Goal: Task Accomplishment & Management: Manage account settings

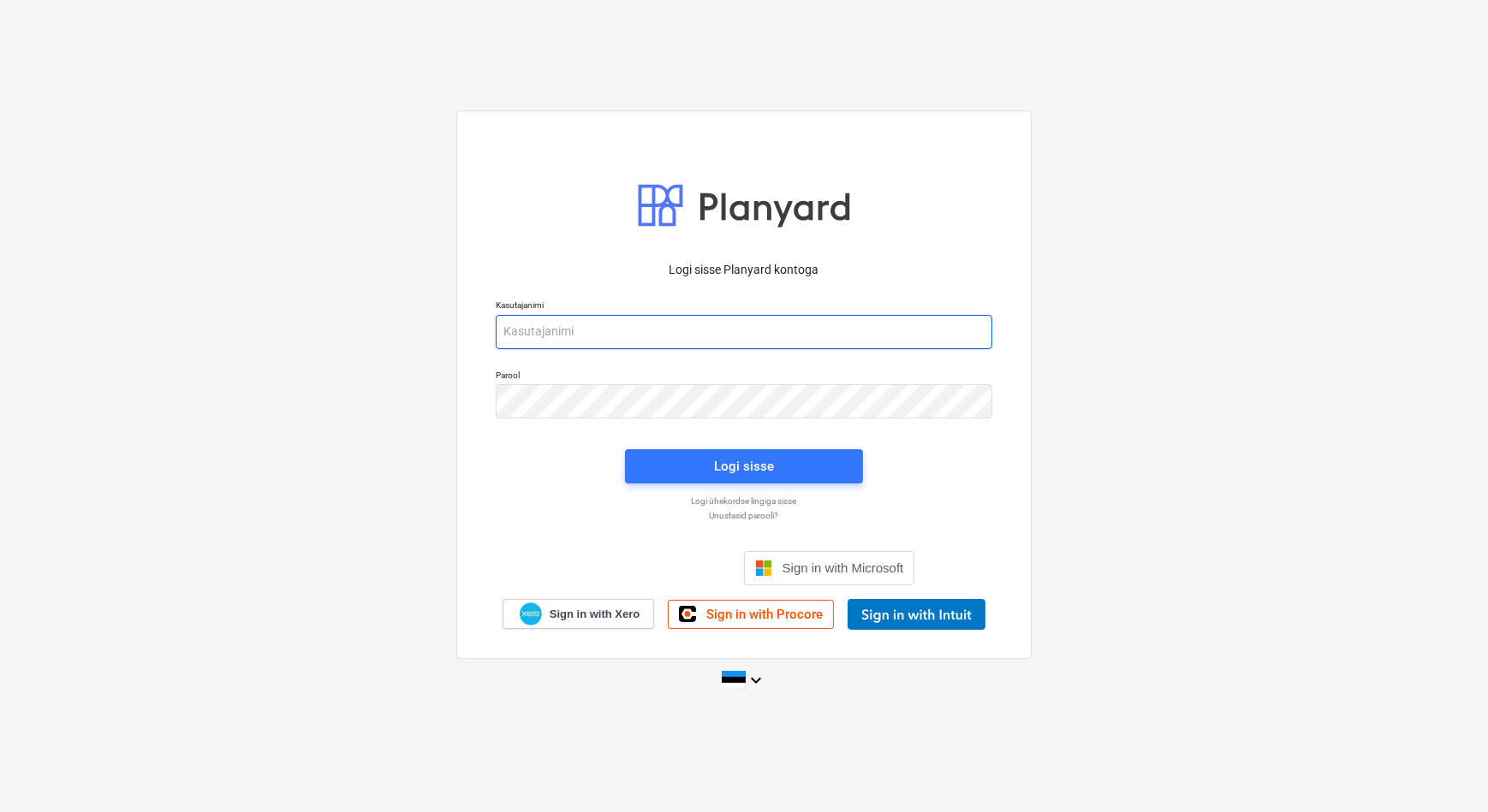
click at [662, 325] on input "email" at bounding box center [744, 332] width 496 height 35
type input "[EMAIL_ADDRESS][DOMAIN_NAME]"
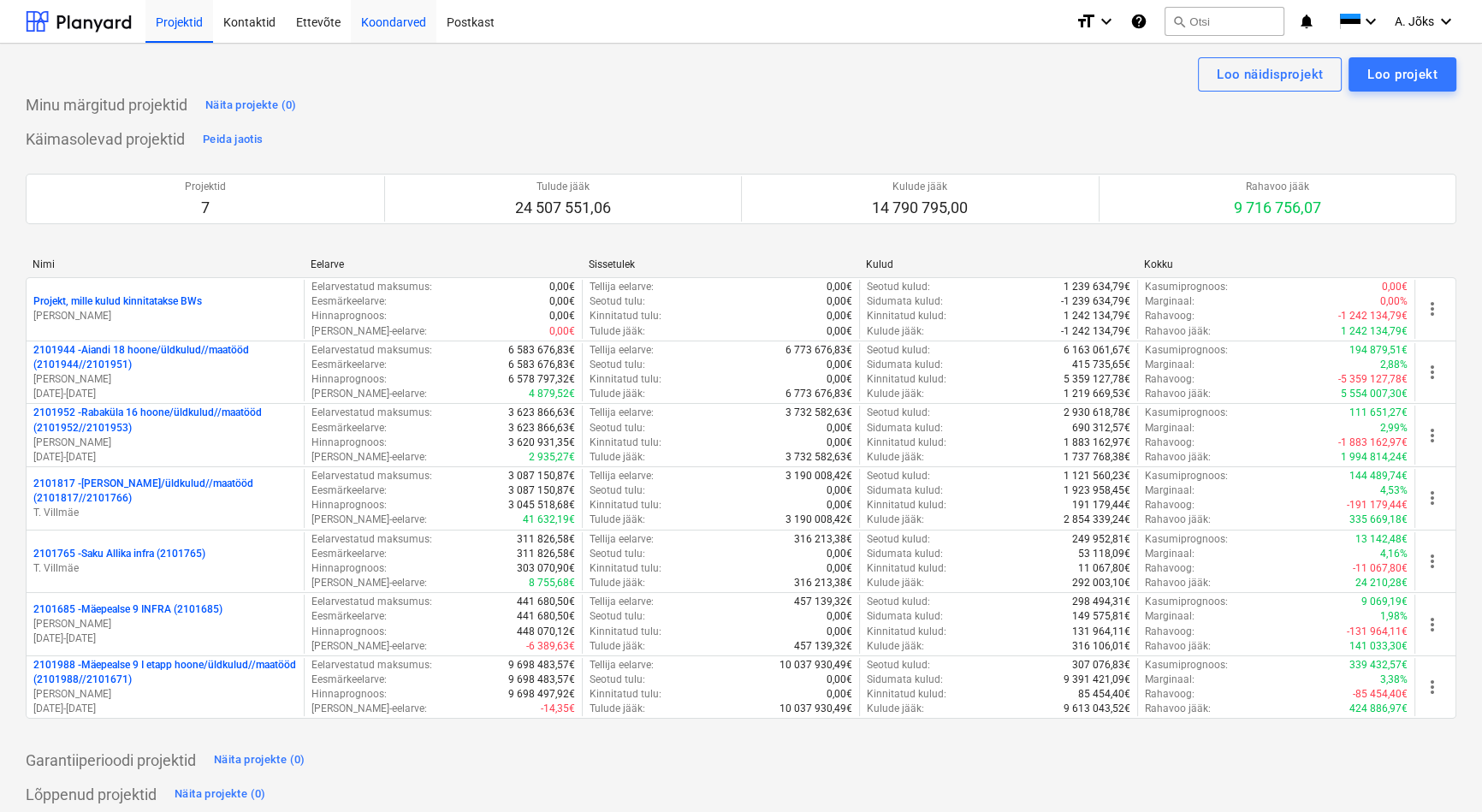
click at [384, 22] on div "Koondarved" at bounding box center [393, 20] width 86 height 43
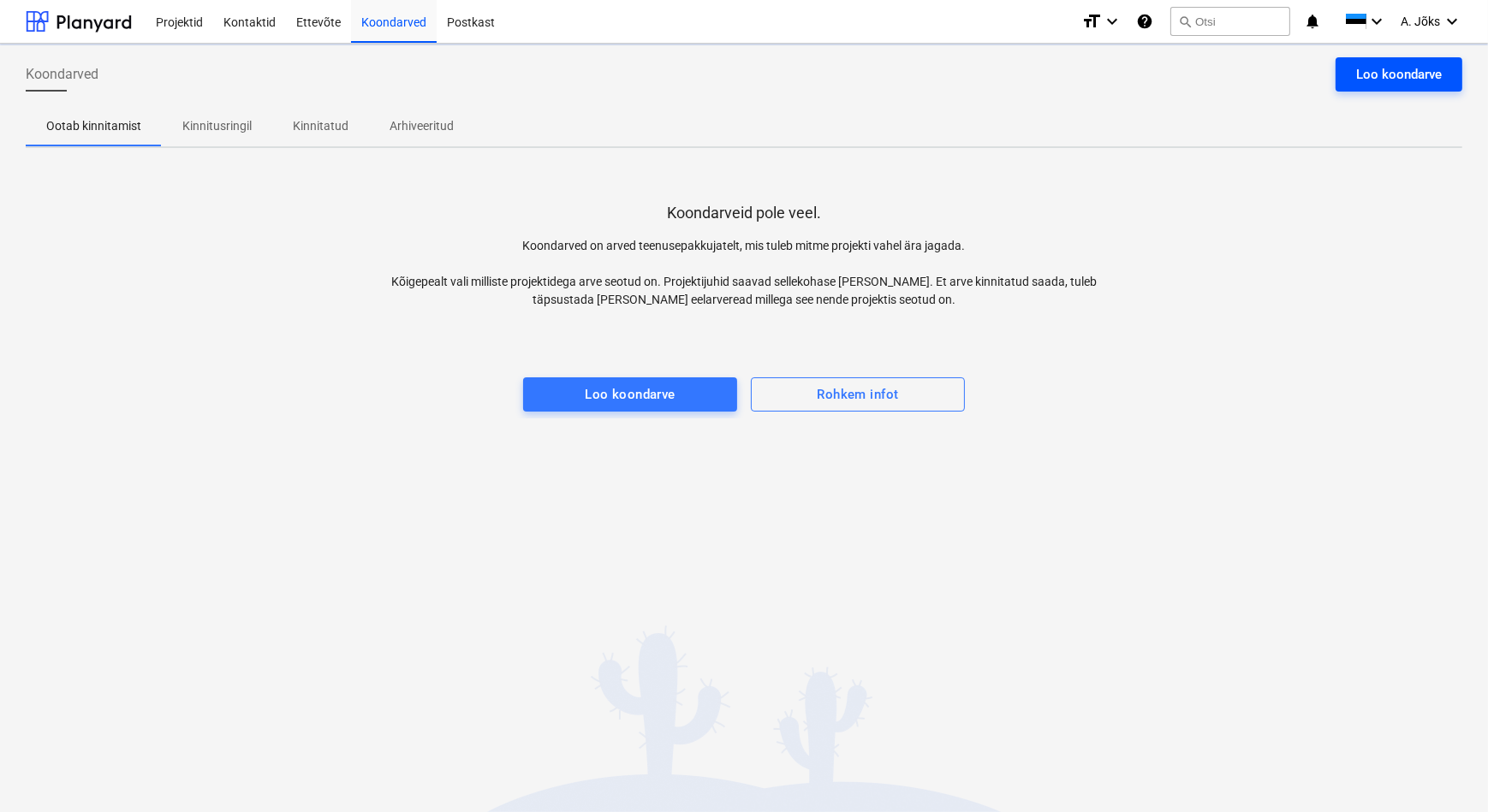
click at [1412, 74] on div "Loo koondarve" at bounding box center [1398, 74] width 86 height 22
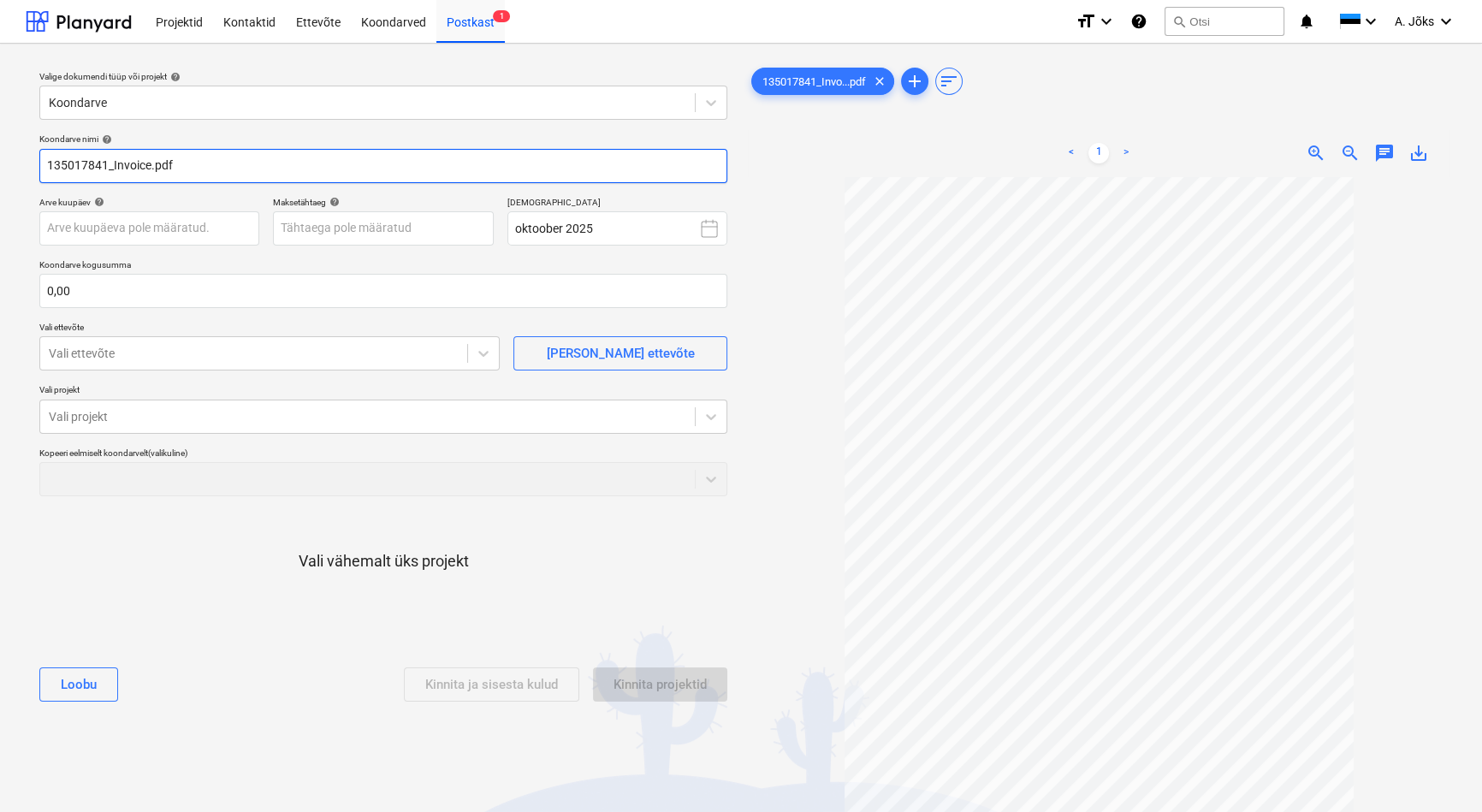
click at [151, 168] on input "135017841_Invoice.pdf" at bounding box center [383, 166] width 688 height 35
click at [45, 165] on input "135017841.pdf" at bounding box center [383, 166] width 688 height 35
paste input "Markit Holding AS"
type input "Markit Holding AS arve 135017841.pdf"
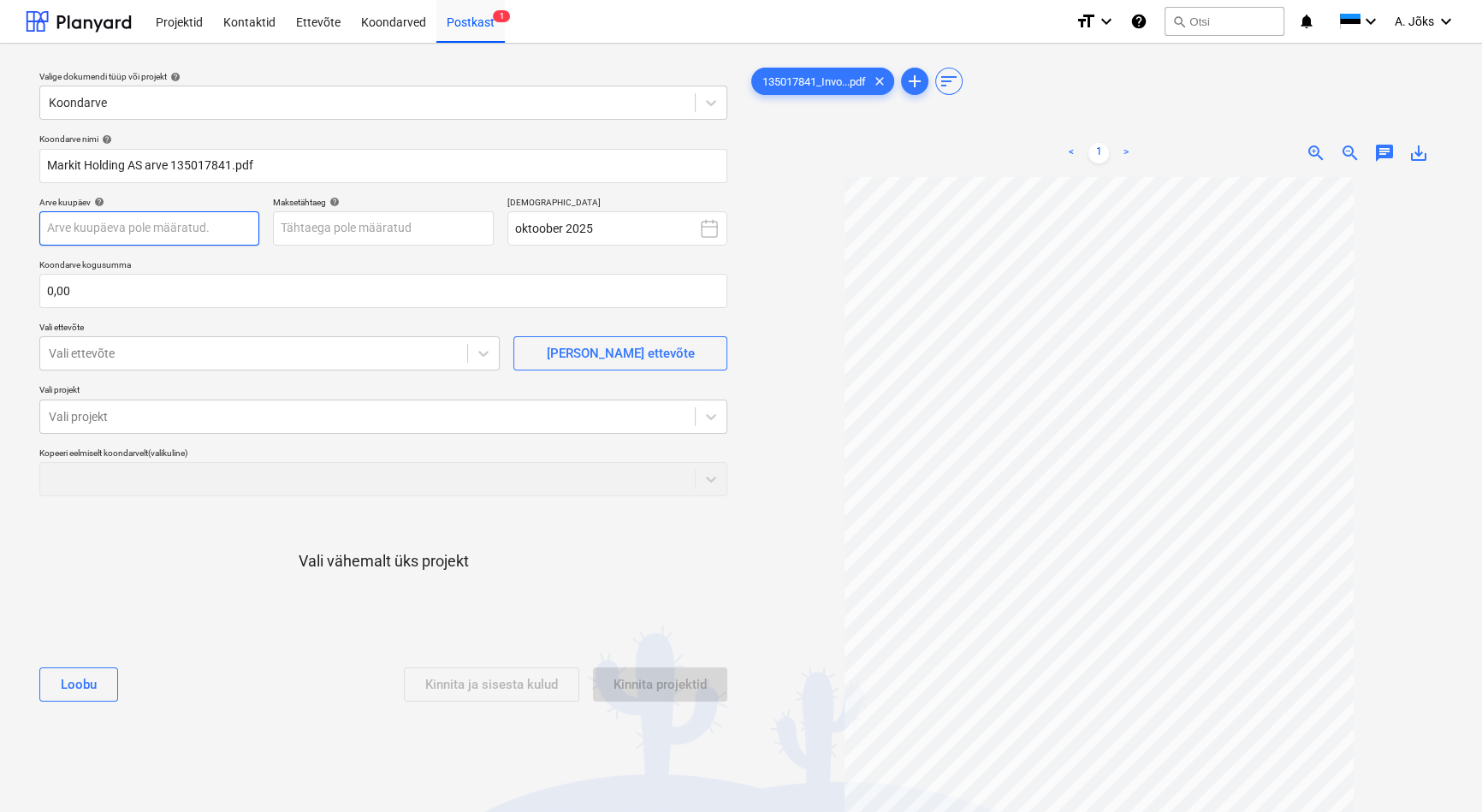
click at [201, 226] on body "Projektid Kontaktid Ettevõte Koondarved Postkast 1 format_size keyboard_arrow_d…" at bounding box center [741, 406] width 1482 height 812
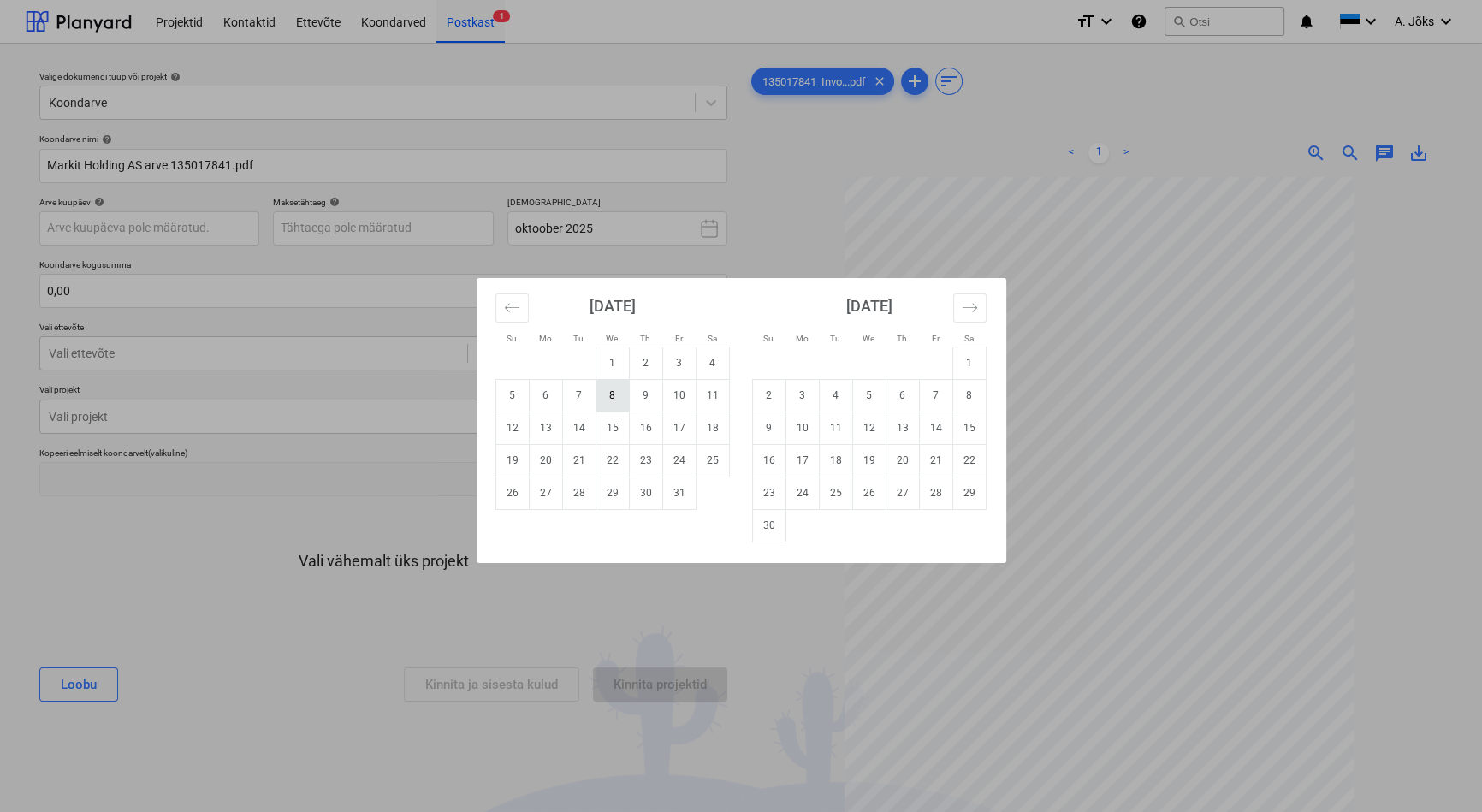
click at [607, 397] on td "8" at bounding box center [612, 395] width 34 height 33
type input "[DATE]"
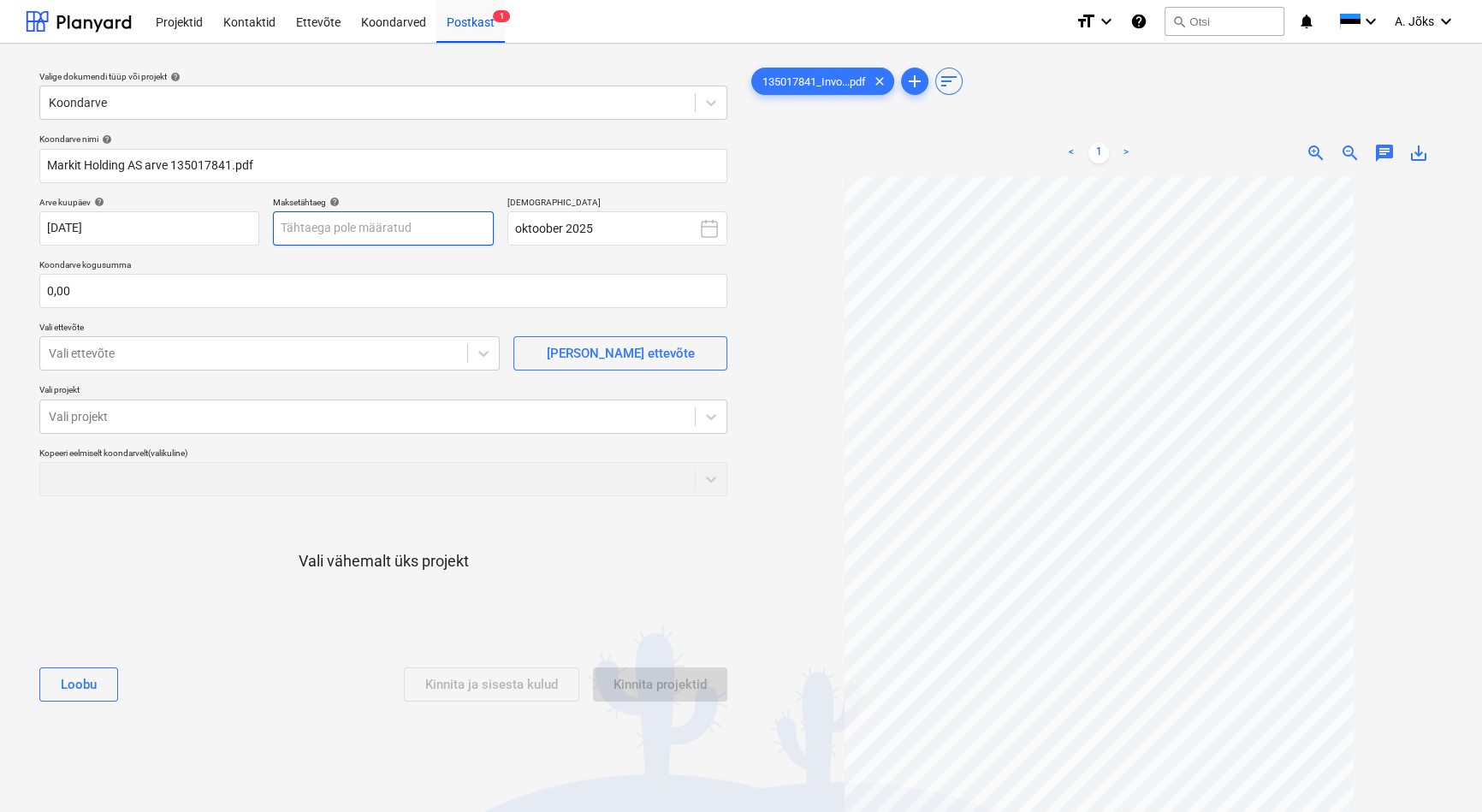
click at [412, 231] on body "Projektid Kontaktid Ettevõte Koondarved Postkast 1 format_size keyboard_arrow_d…" at bounding box center [741, 406] width 1482 height 812
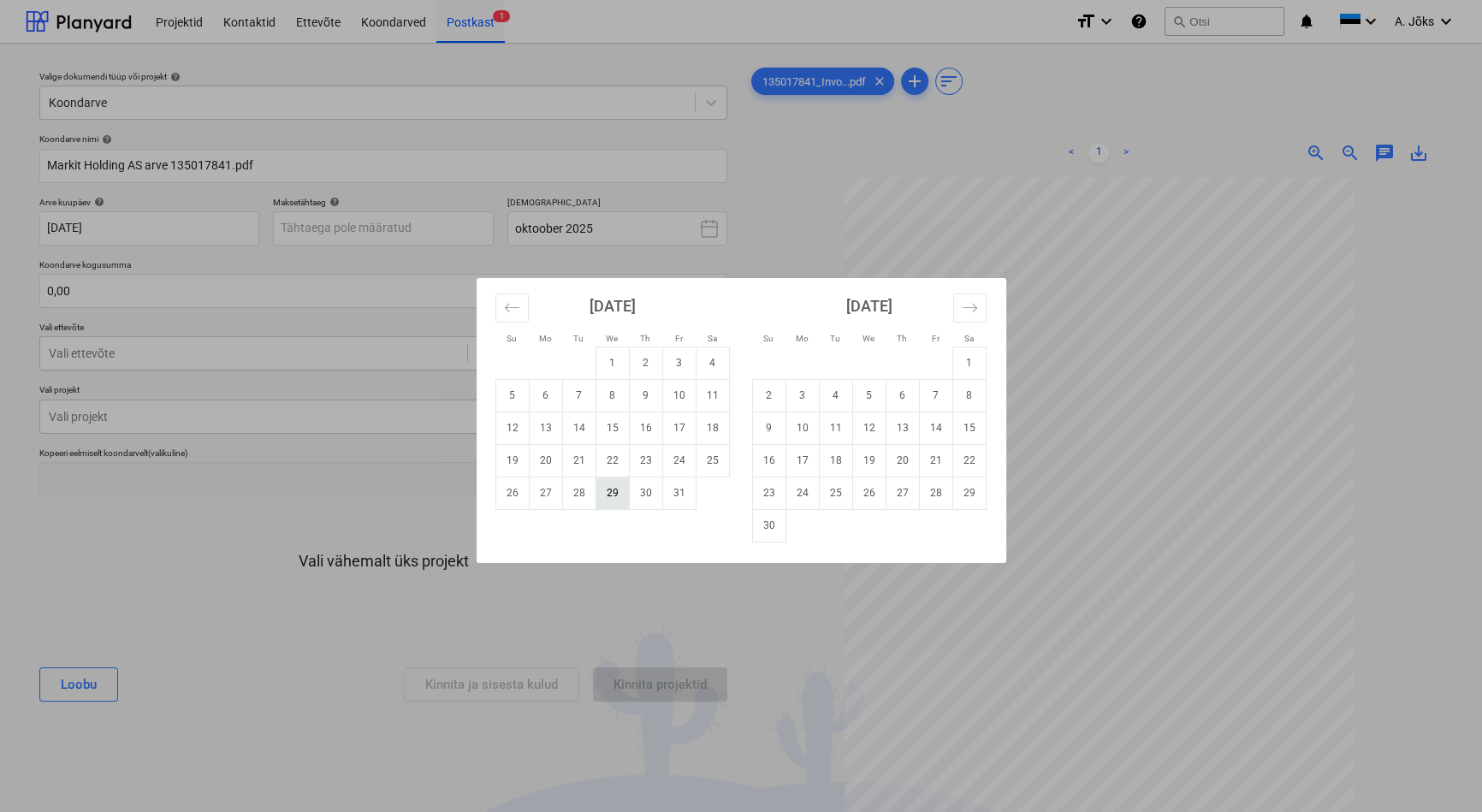
click at [610, 493] on td "29" at bounding box center [612, 493] width 34 height 33
type input "[DATE]"
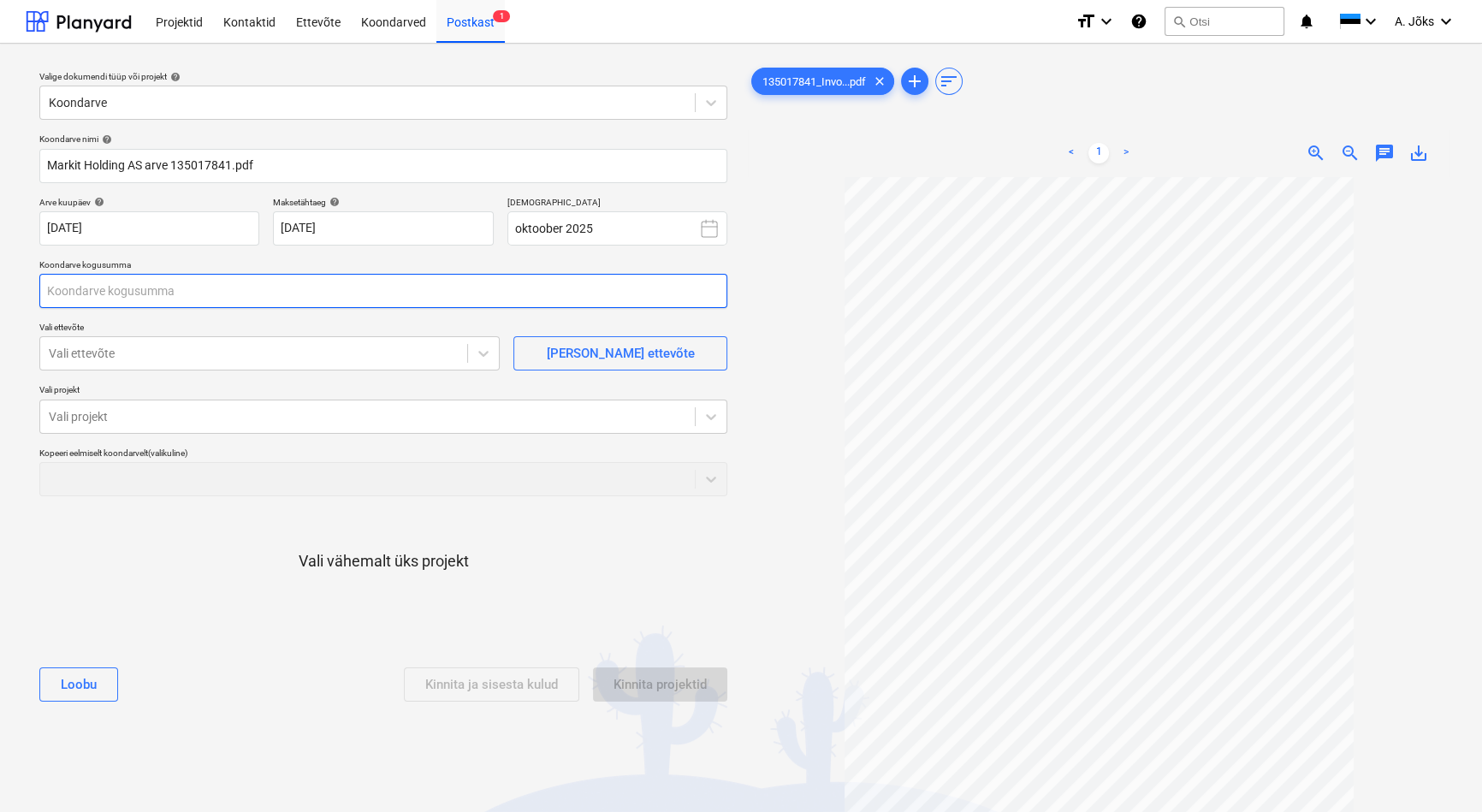
click at [103, 283] on input "text" at bounding box center [383, 291] width 688 height 35
type input "172,23"
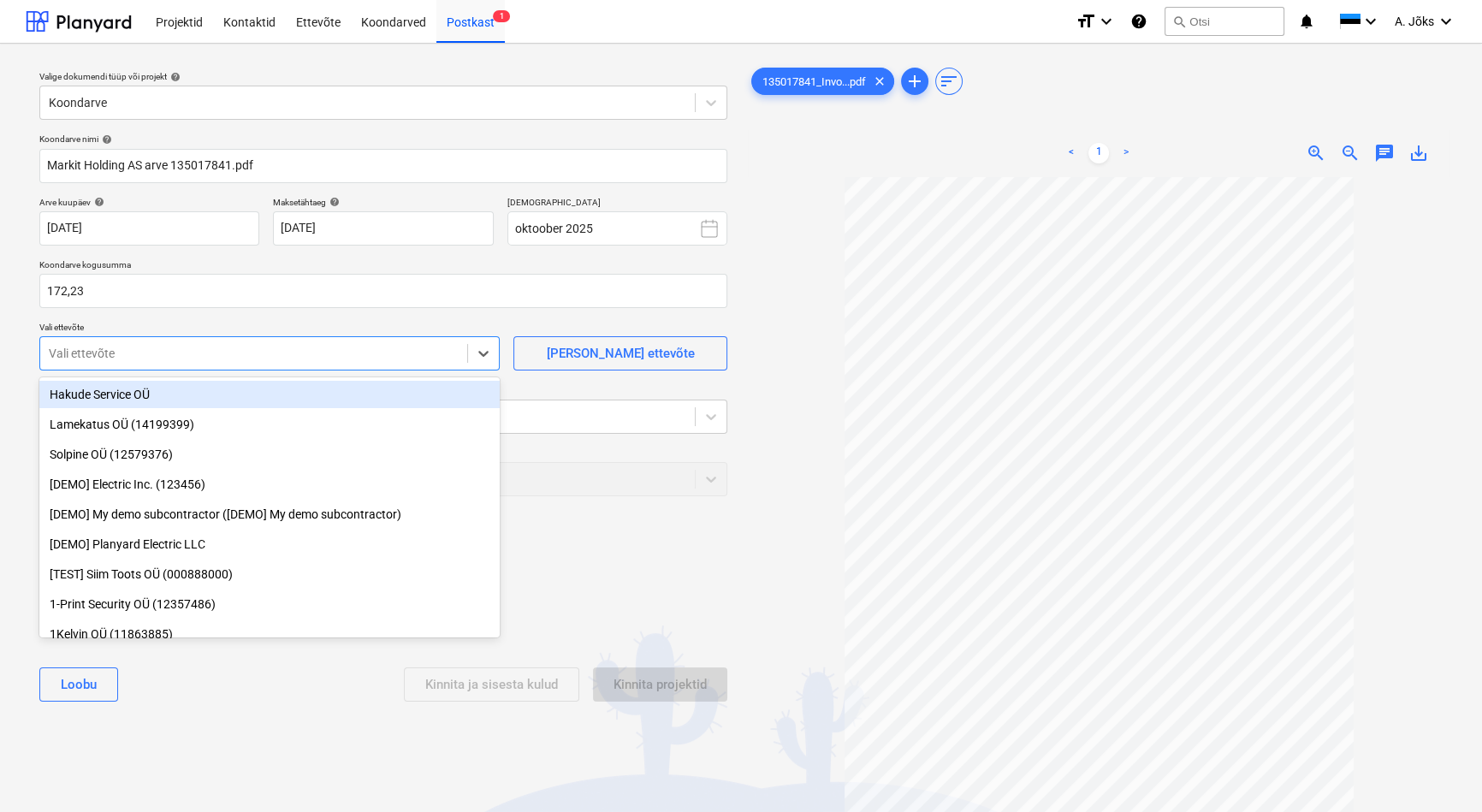
click at [122, 355] on div at bounding box center [254, 354] width 410 height 17
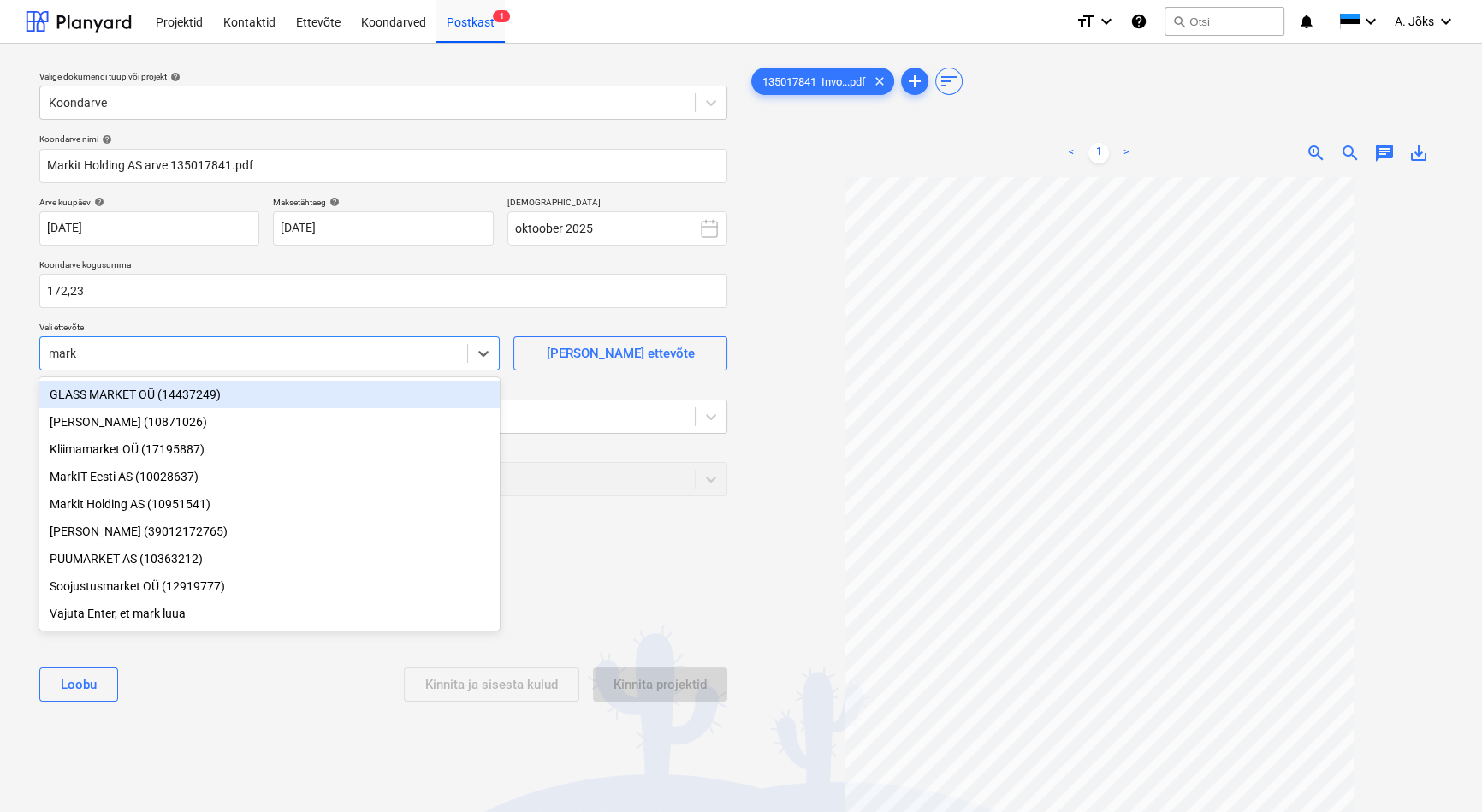
type input "marki"
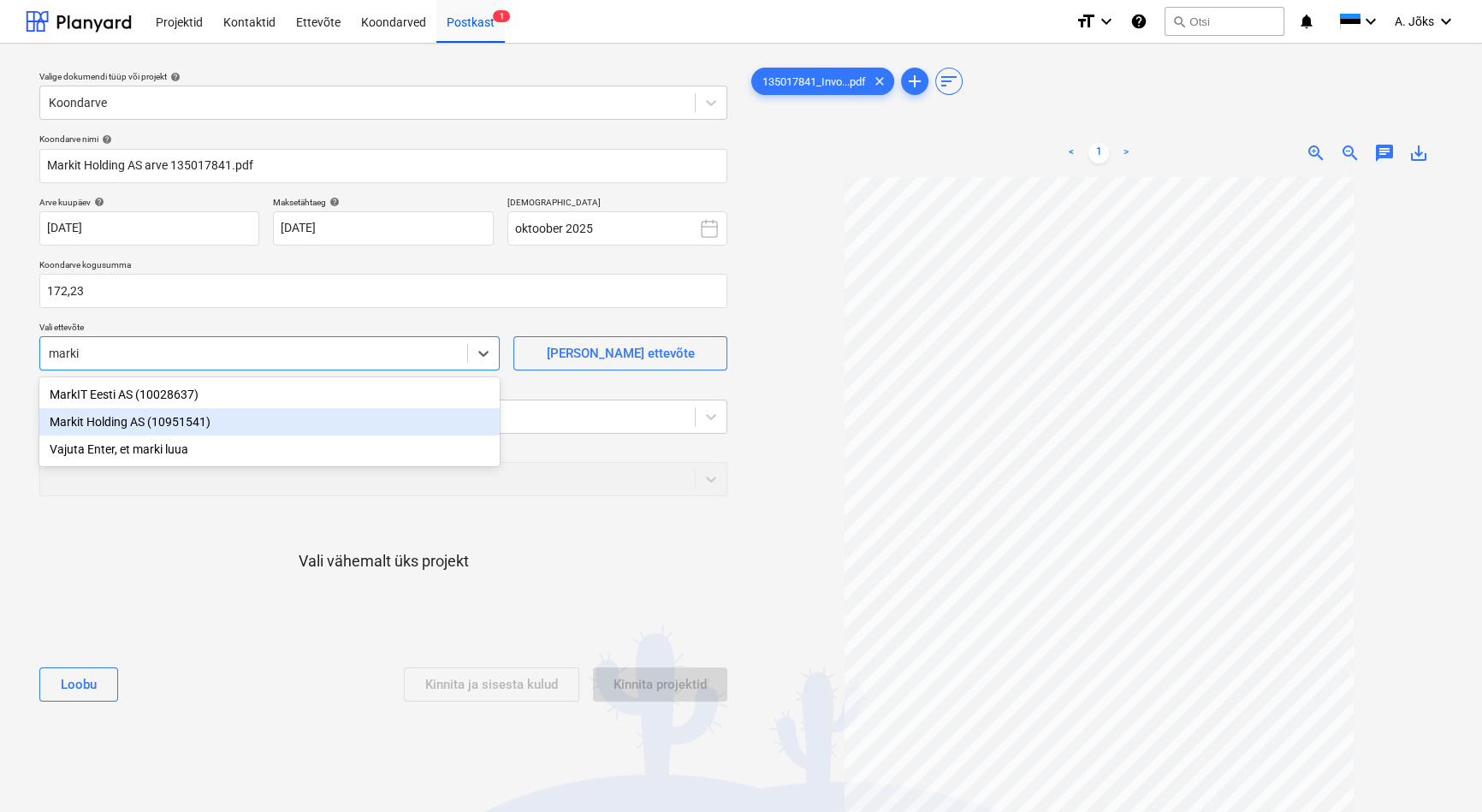
click at [129, 419] on div "Markit Holding AS (10951541)" at bounding box center [269, 422] width 460 height 27
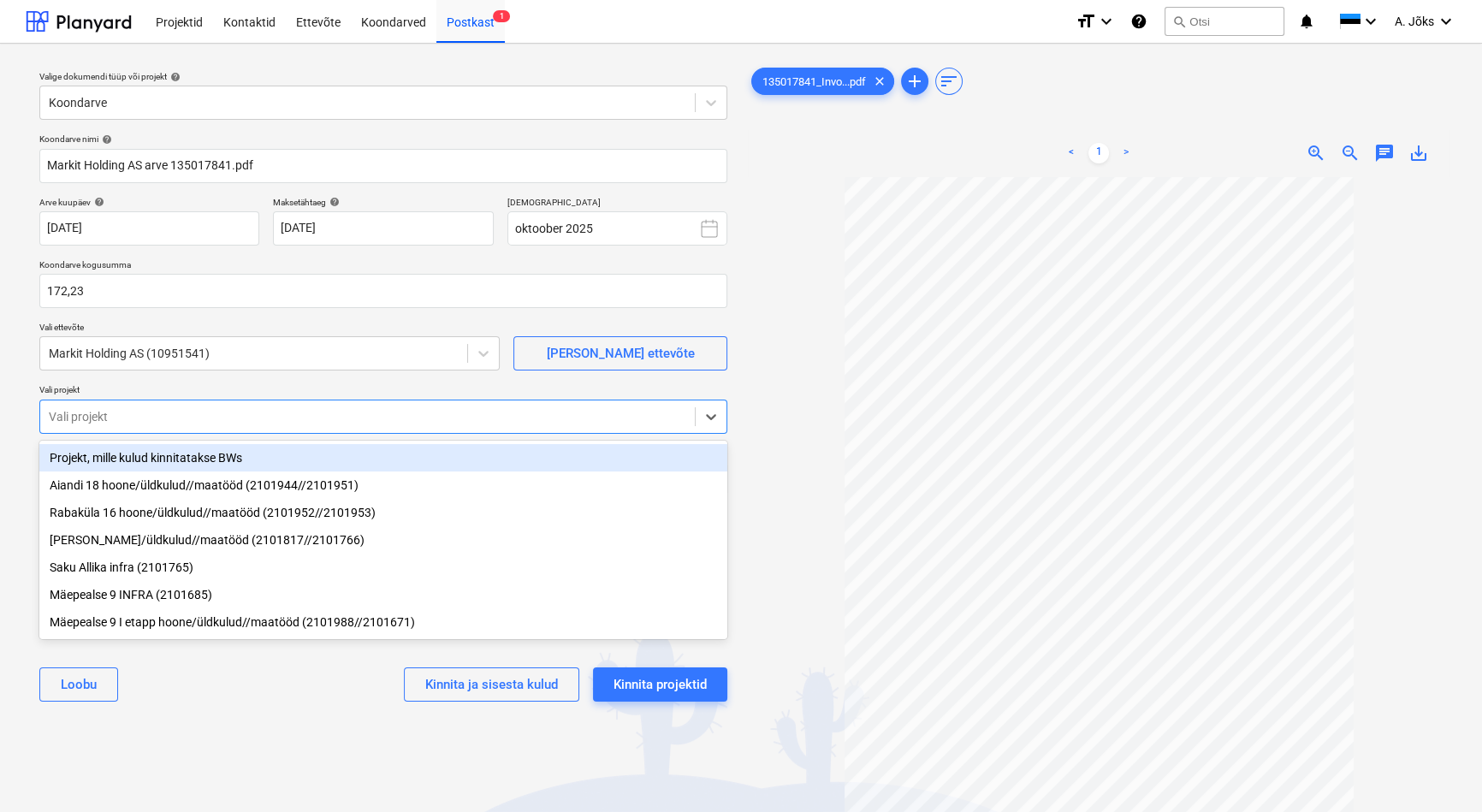
click at [133, 421] on div at bounding box center [367, 417] width 637 height 17
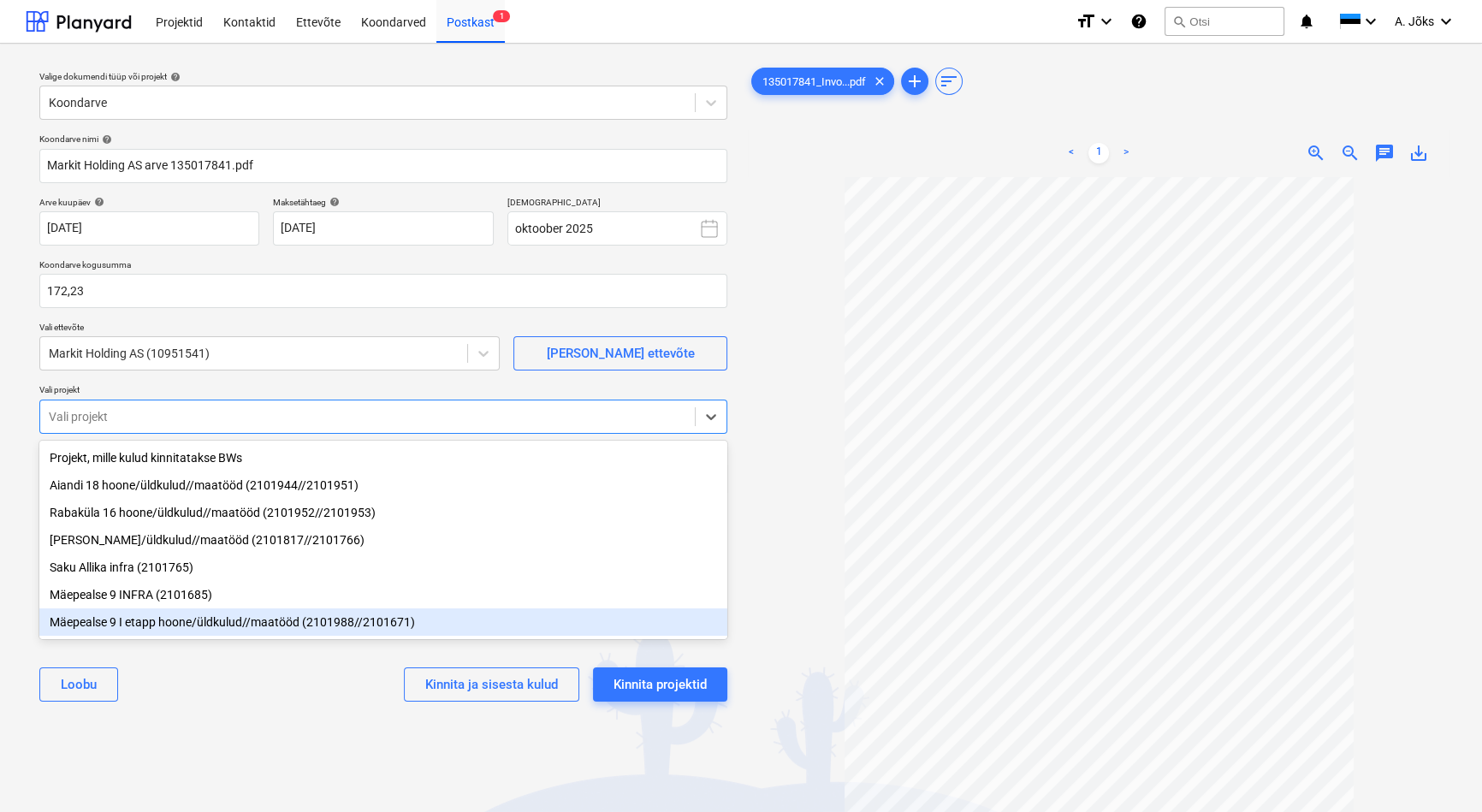
click at [150, 625] on div "Mäepealse 9 I etapp hoone/üldkulud//maatööd (2101988//2101671)" at bounding box center [383, 622] width 688 height 27
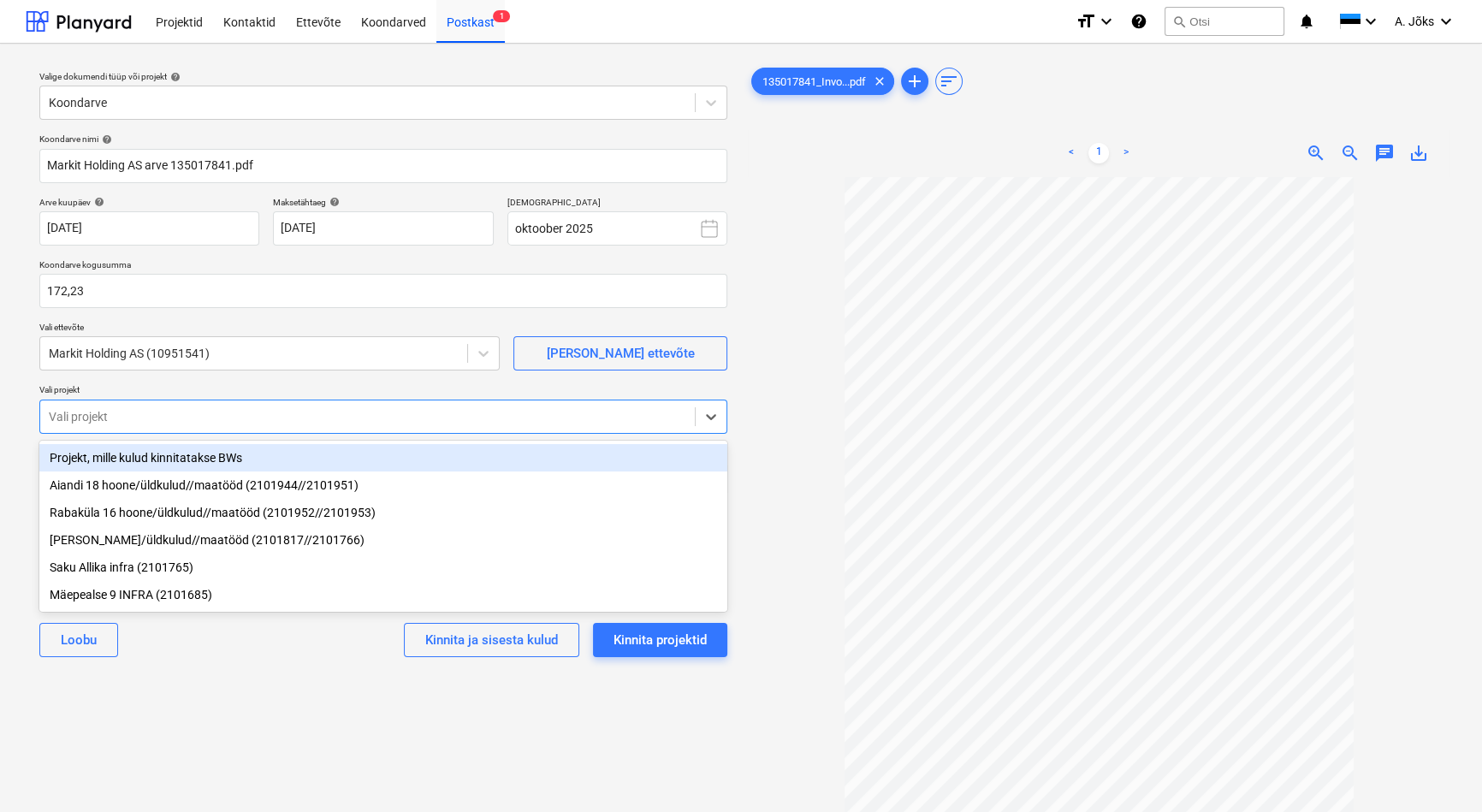
click at [197, 691] on div "Valige dokumendi tüüp või projekt help Koondarve Koondarve nimi help Markit Hol…" at bounding box center [383, 503] width 715 height 891
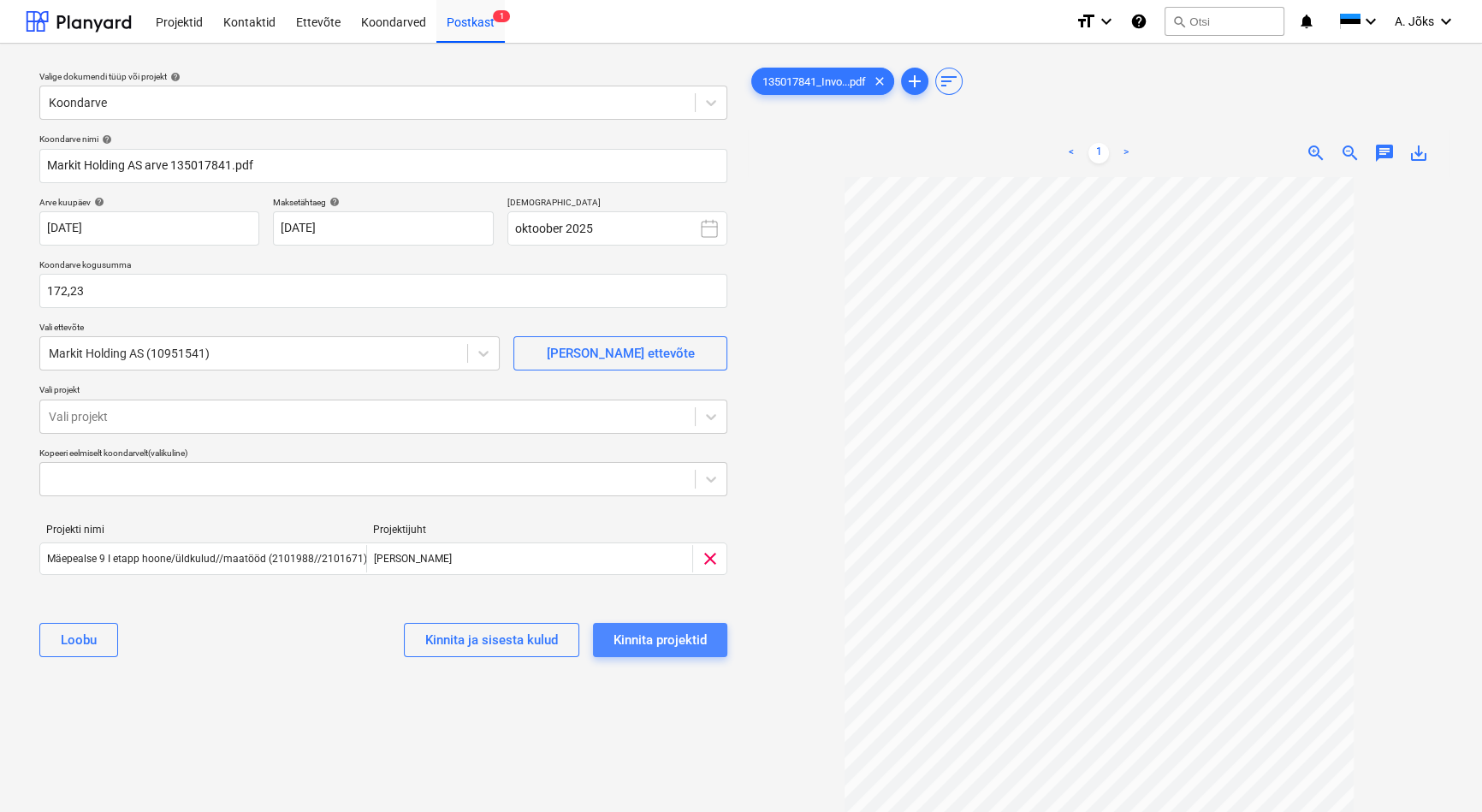
click at [647, 639] on div "Kinnita projektid" at bounding box center [659, 639] width 93 height 22
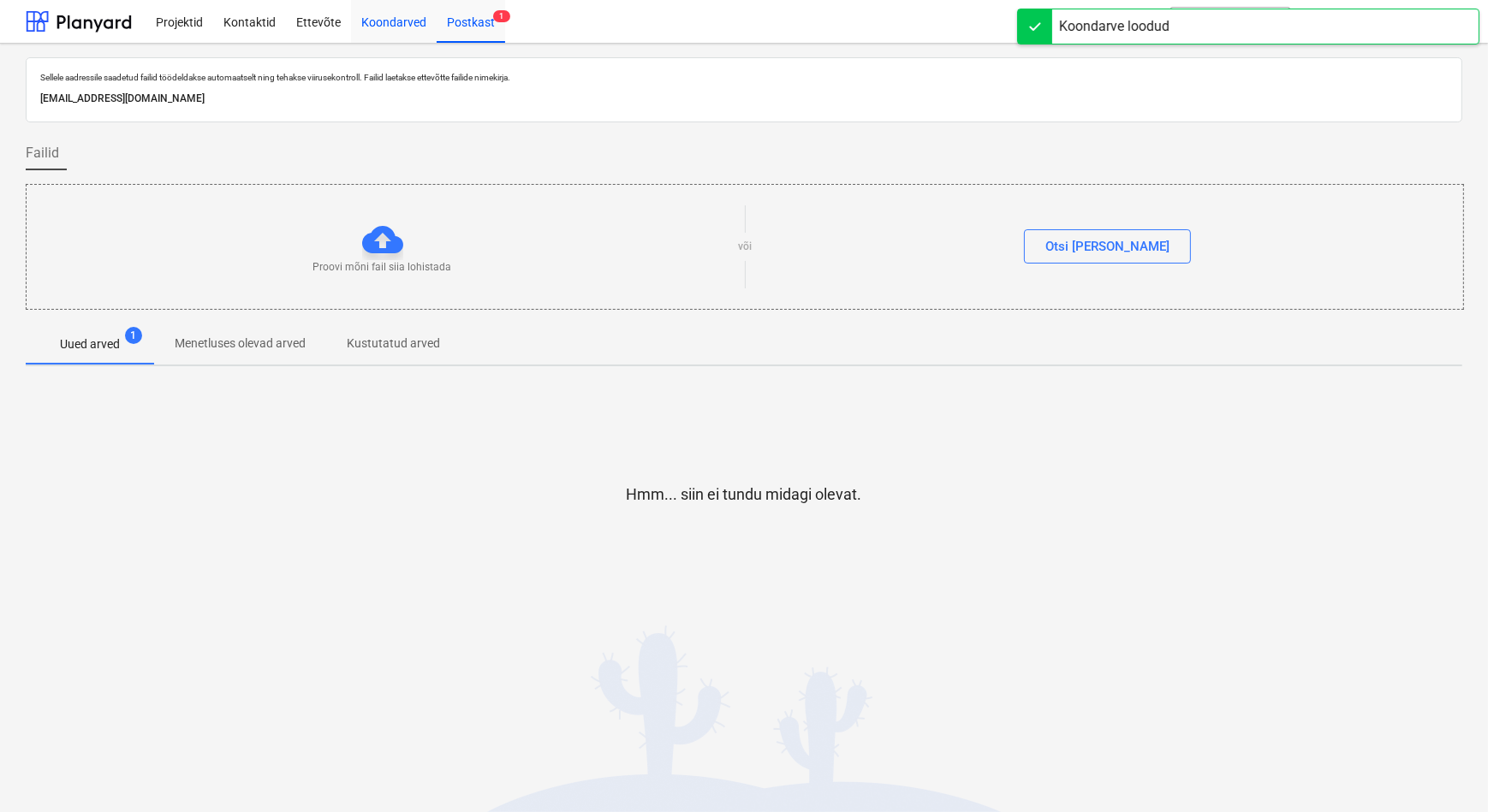
drag, startPoint x: 399, startPoint y: 19, endPoint x: 392, endPoint y: 32, distance: 14.8
click at [398, 20] on div "Koondarved" at bounding box center [393, 20] width 86 height 43
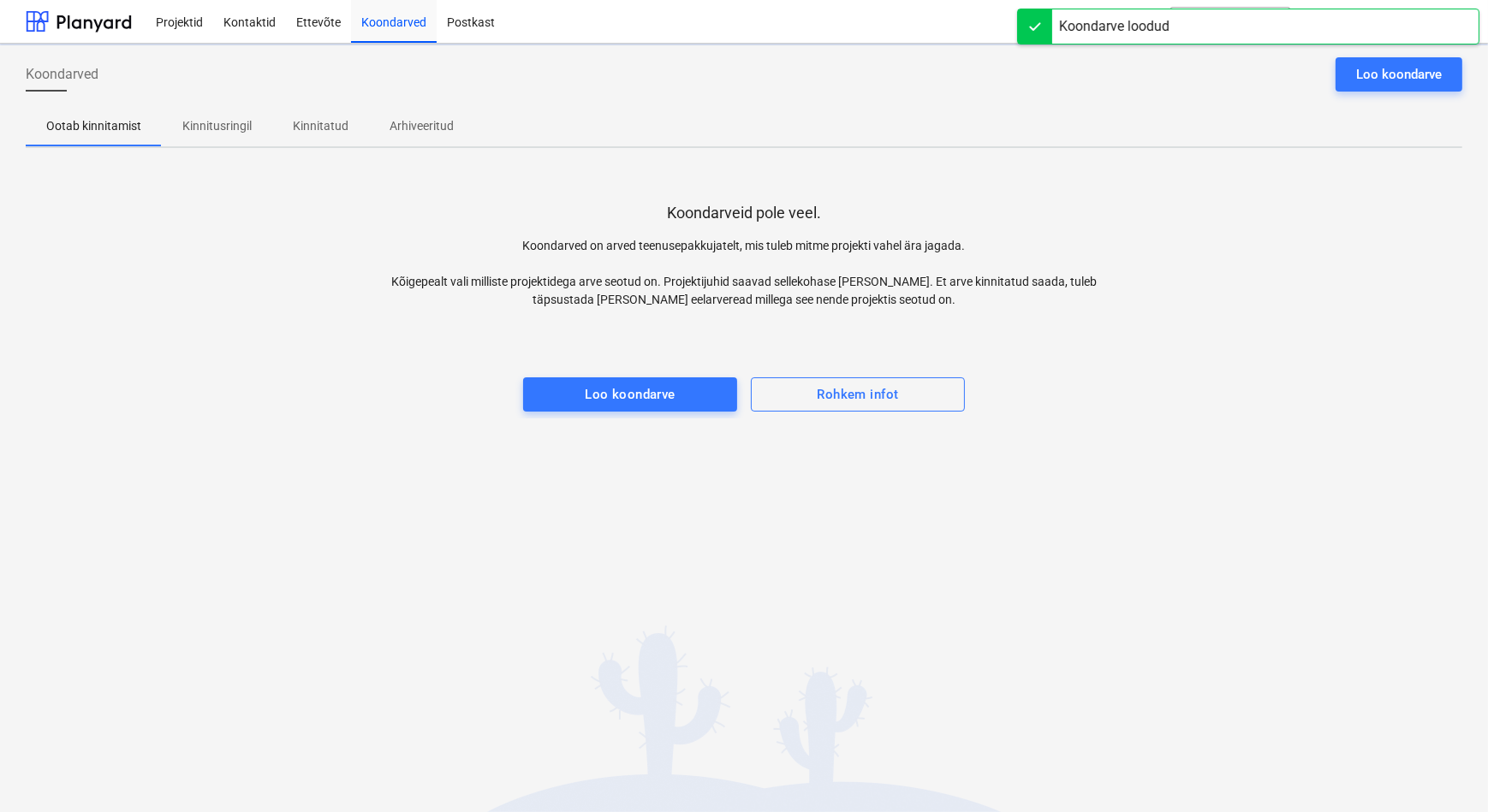
click at [212, 128] on p "Kinnitusringil" at bounding box center [217, 126] width 69 height 18
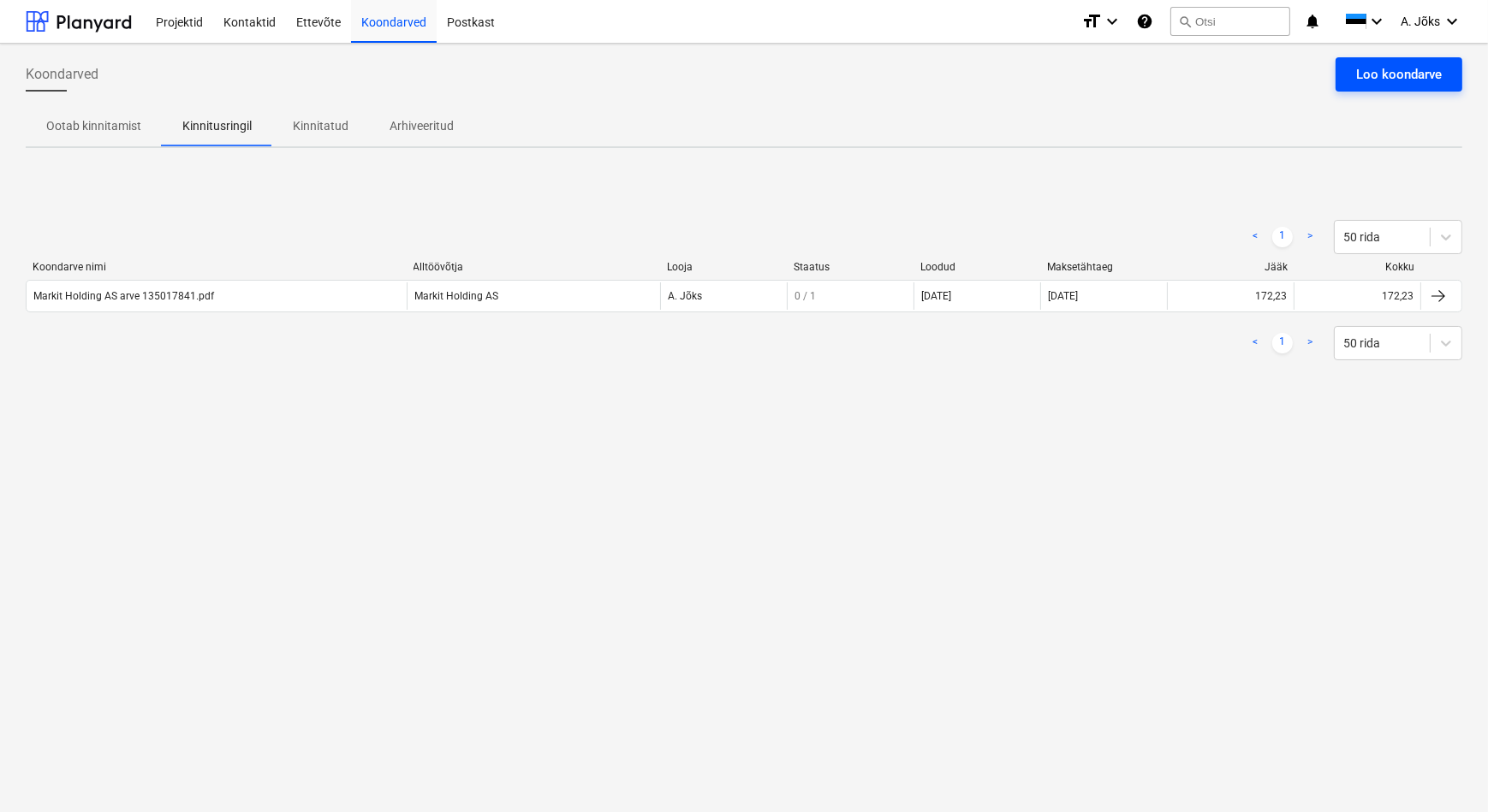
click at [1415, 71] on div "Loo koondarve" at bounding box center [1398, 74] width 86 height 22
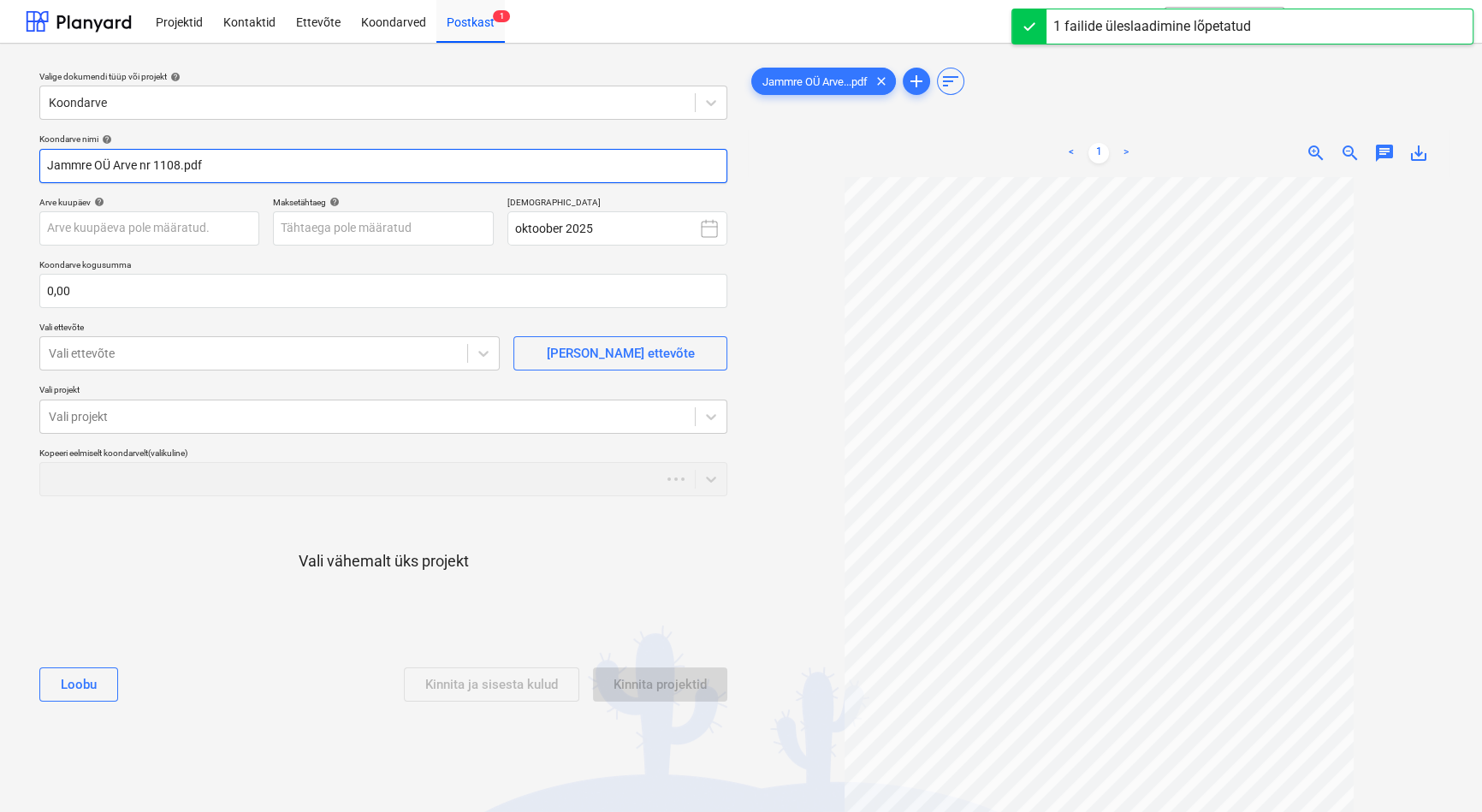
click at [152, 168] on input "Jammre OÜ Arve nr 1108.pdf" at bounding box center [383, 166] width 688 height 35
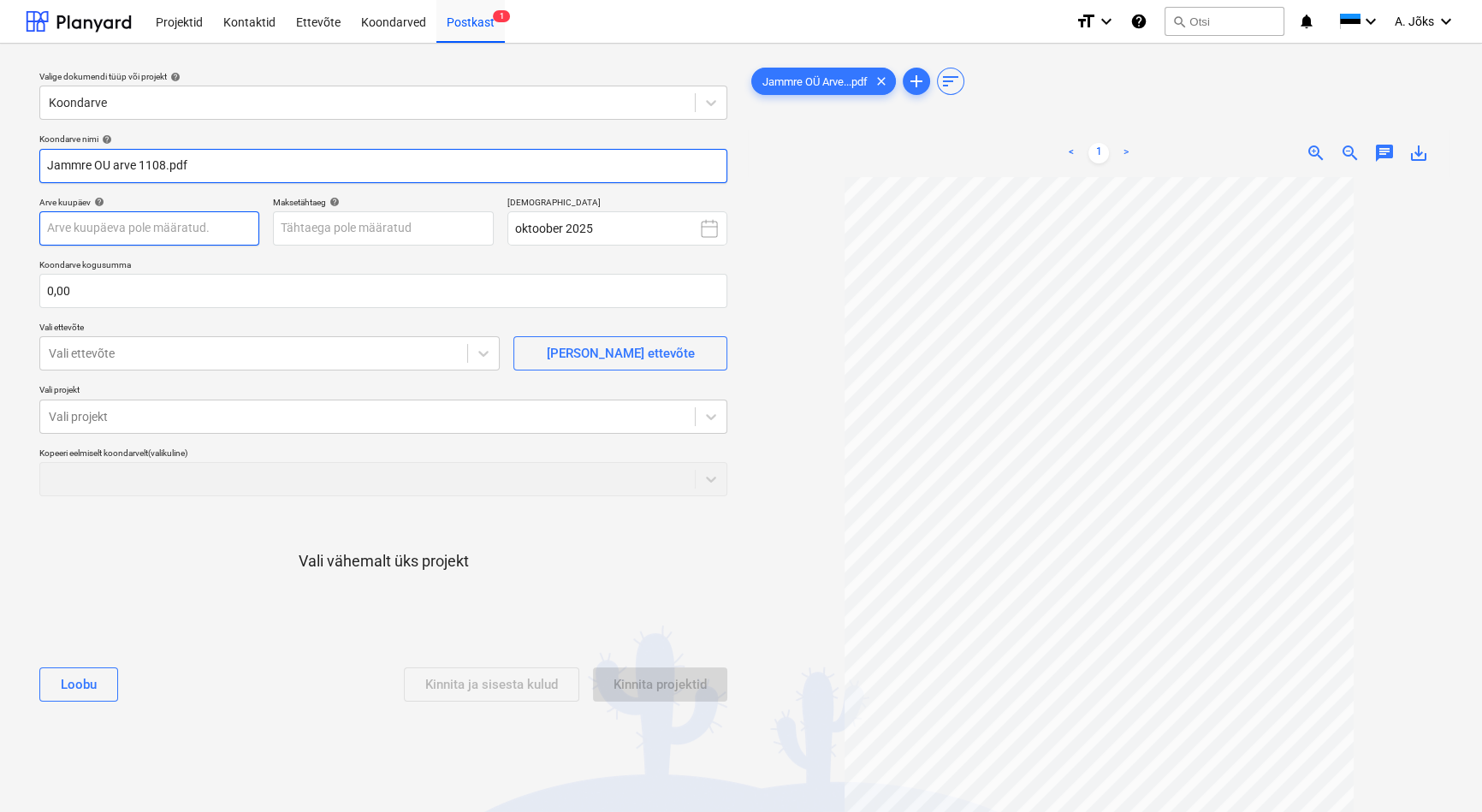
type input "Jammre OU arve 1108.pdf"
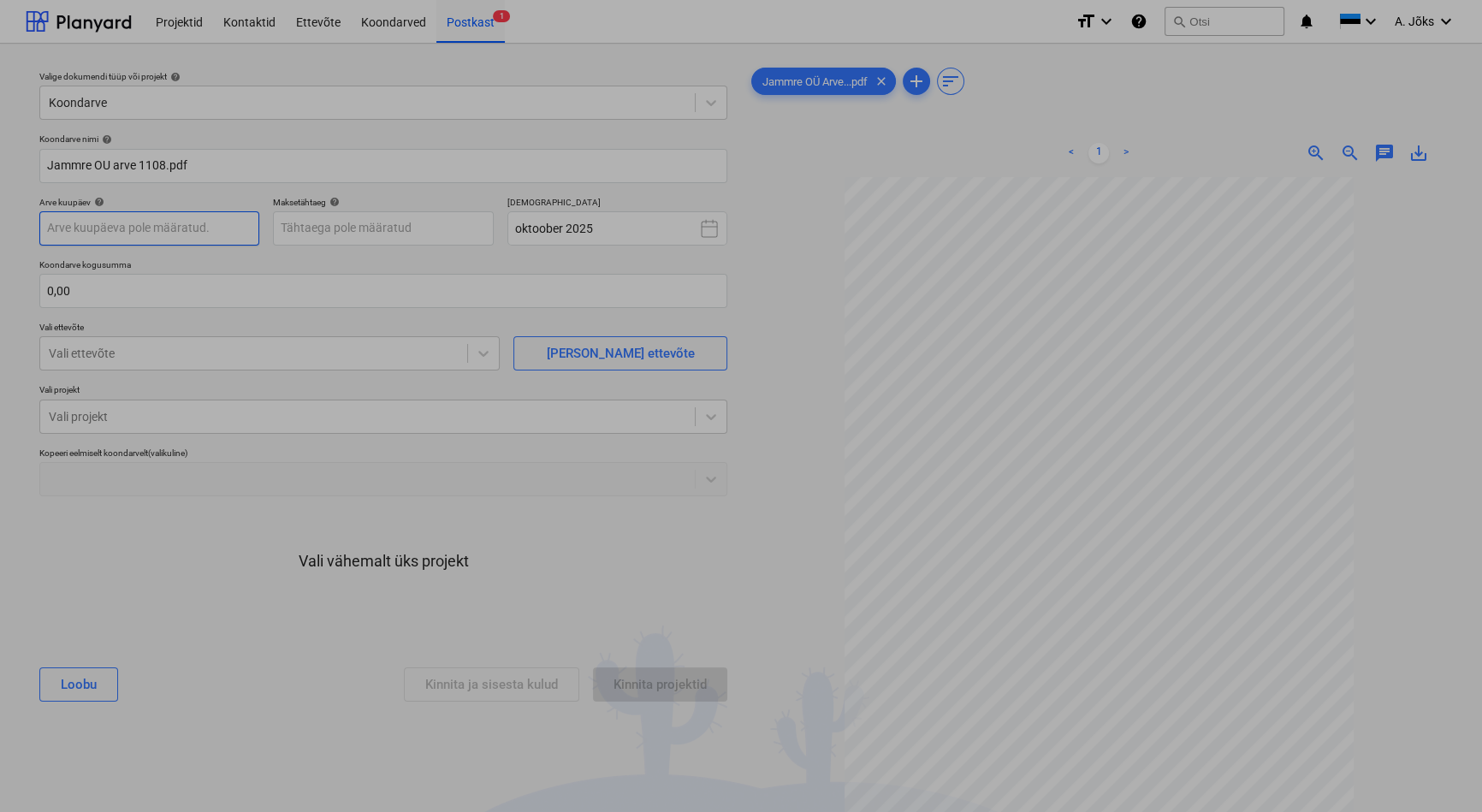
click at [166, 224] on body "Projektid Kontaktid Ettevõte Koondarved Postkast 1 format_size keyboard_arrow_d…" at bounding box center [741, 406] width 1482 height 812
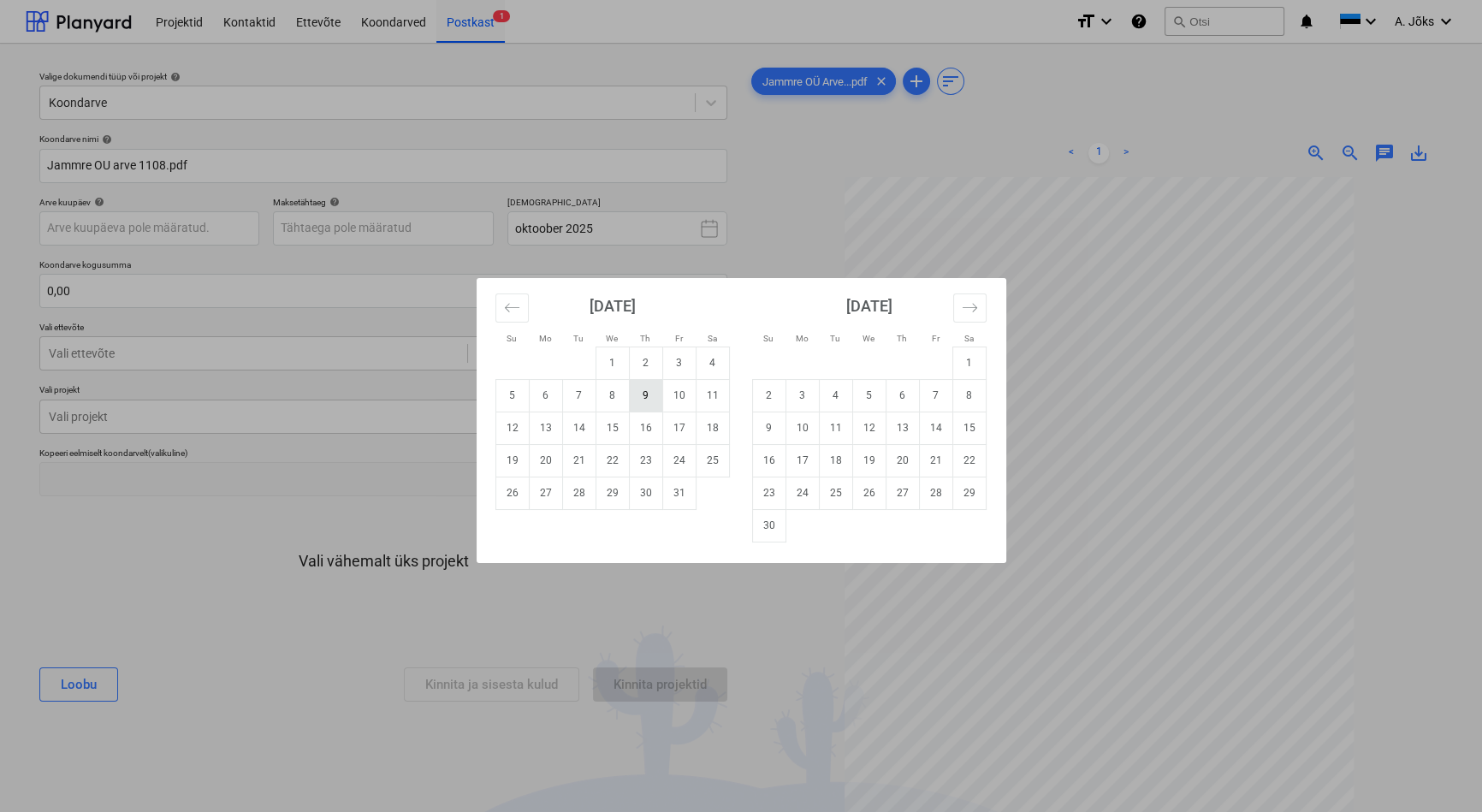
click at [644, 400] on td "9" at bounding box center [645, 395] width 34 height 33
type input "[DATE]"
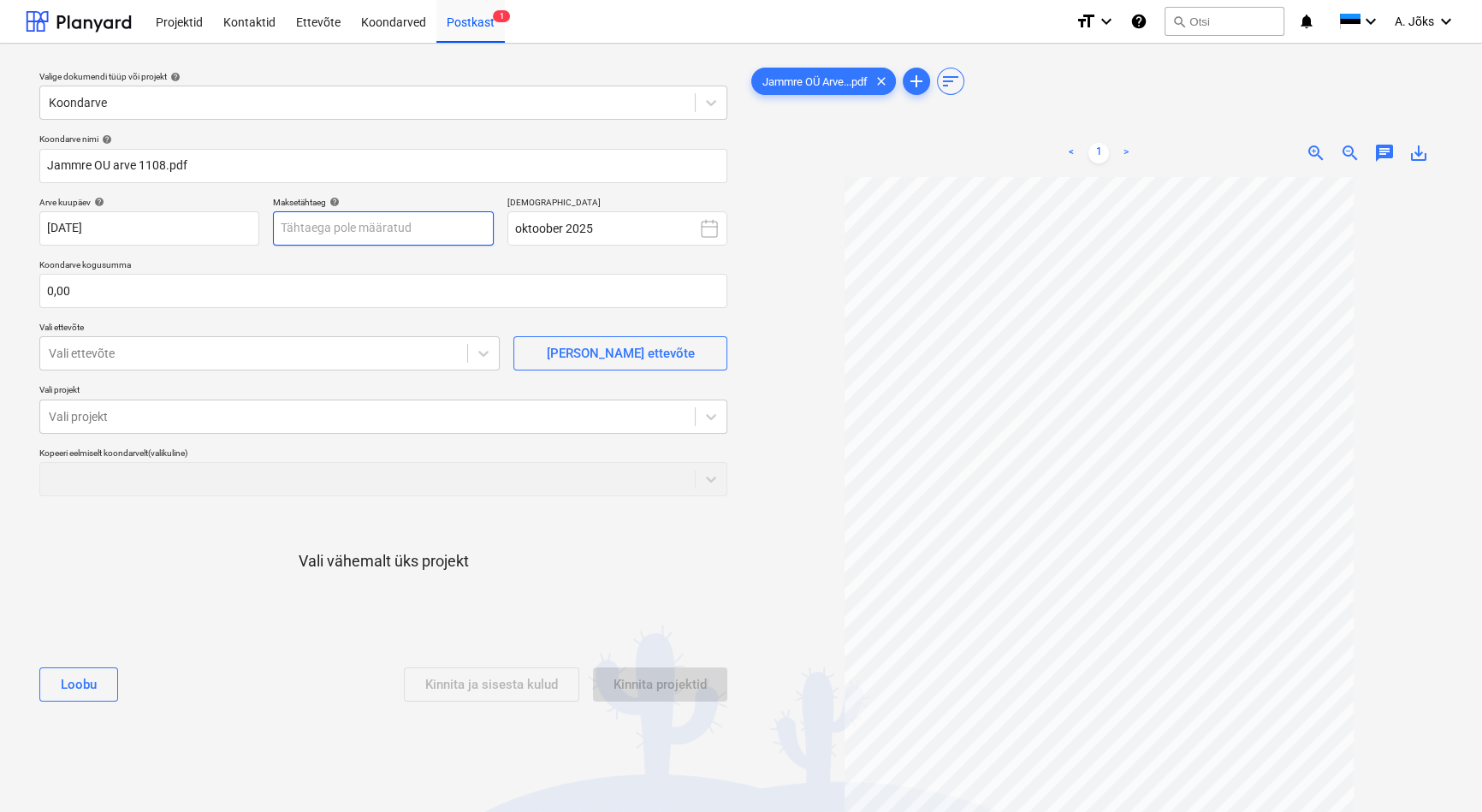
click at [428, 234] on body "Projektid Kontaktid Ettevõte Koondarved Postkast 1 format_size keyboard_arrow_d…" at bounding box center [741, 406] width 1482 height 812
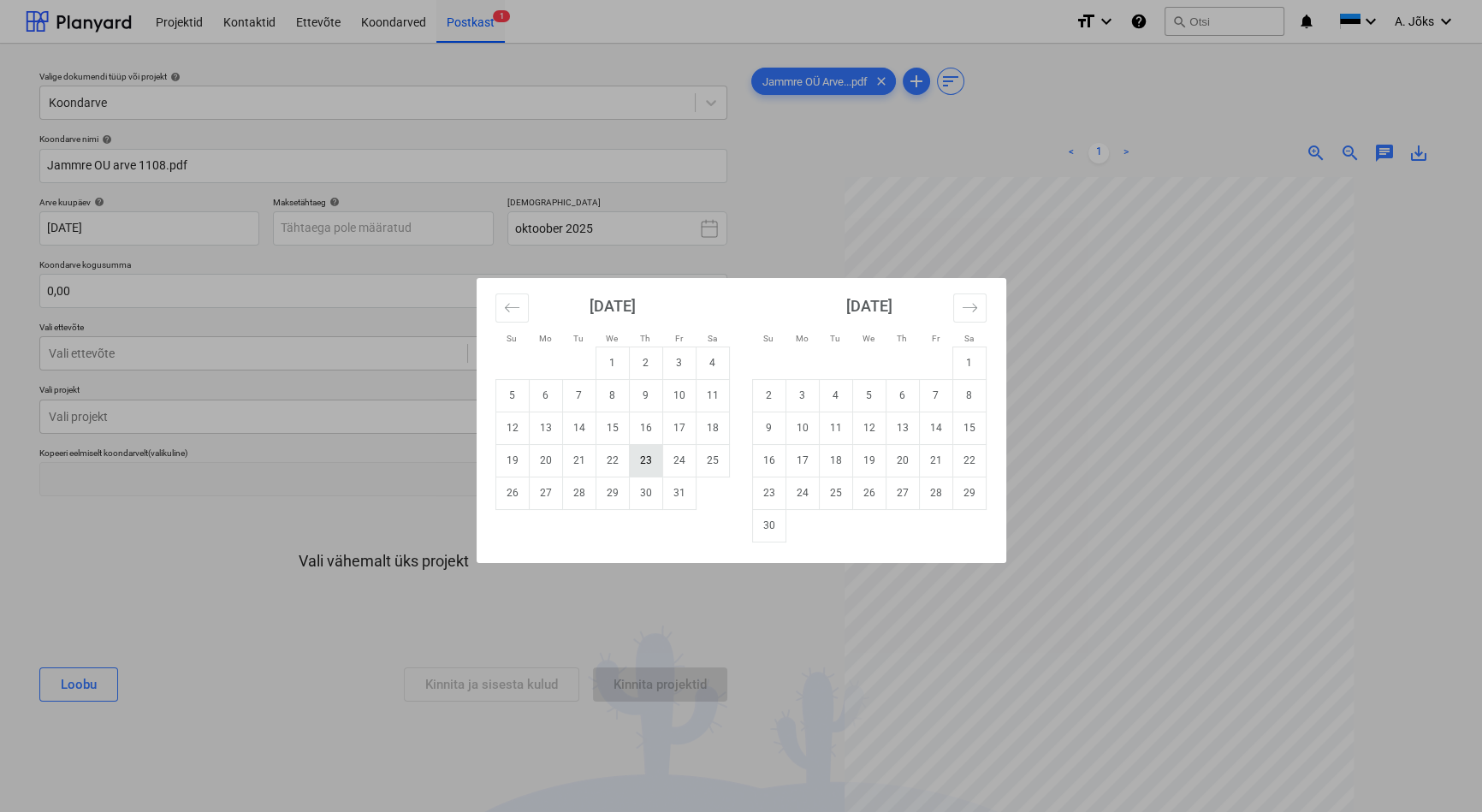
click at [652, 468] on td "23" at bounding box center [645, 460] width 34 height 33
type input "[DATE]"
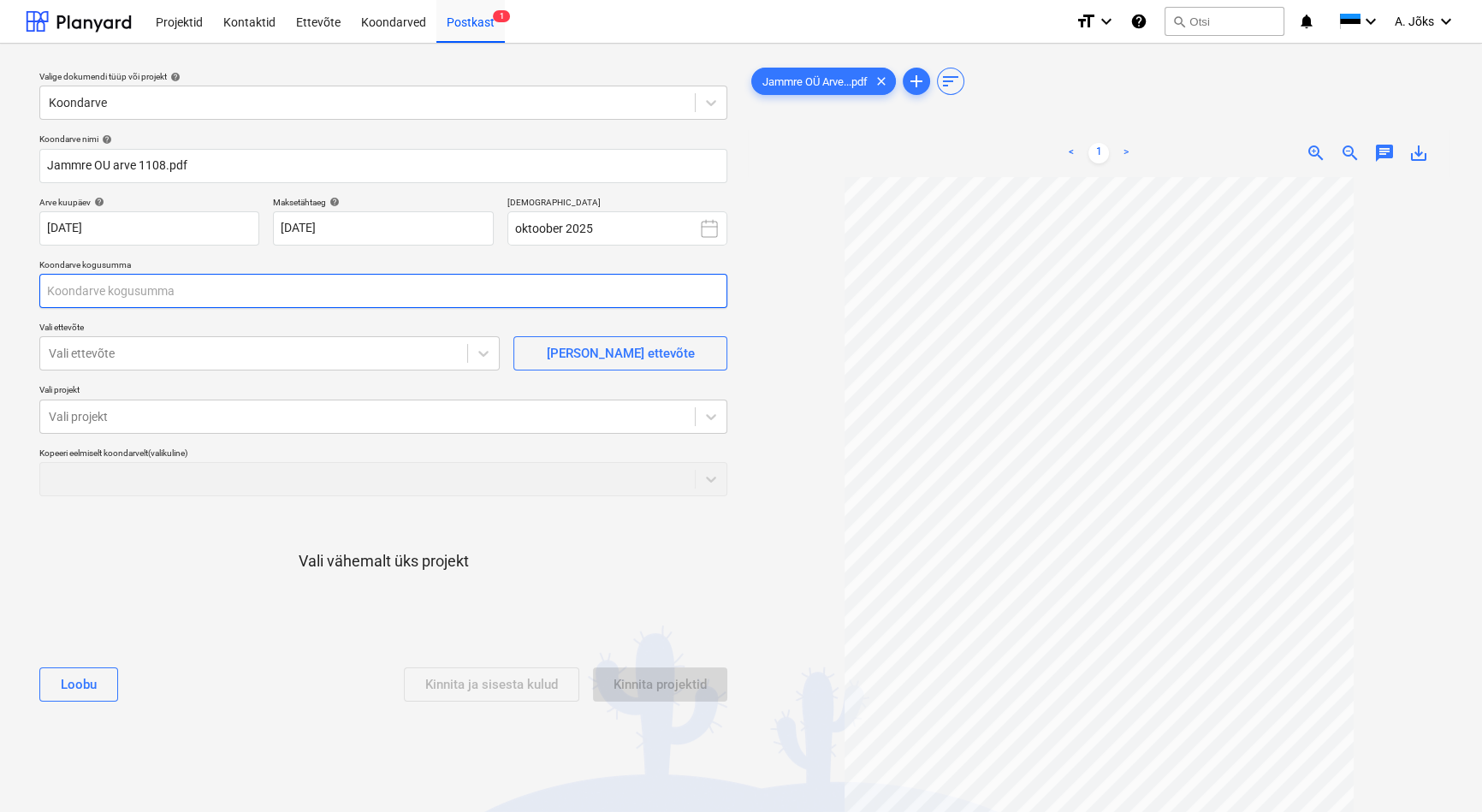
click at [298, 291] on input "text" at bounding box center [383, 291] width 688 height 35
type input "2 960,45"
click at [282, 356] on div at bounding box center [254, 354] width 410 height 17
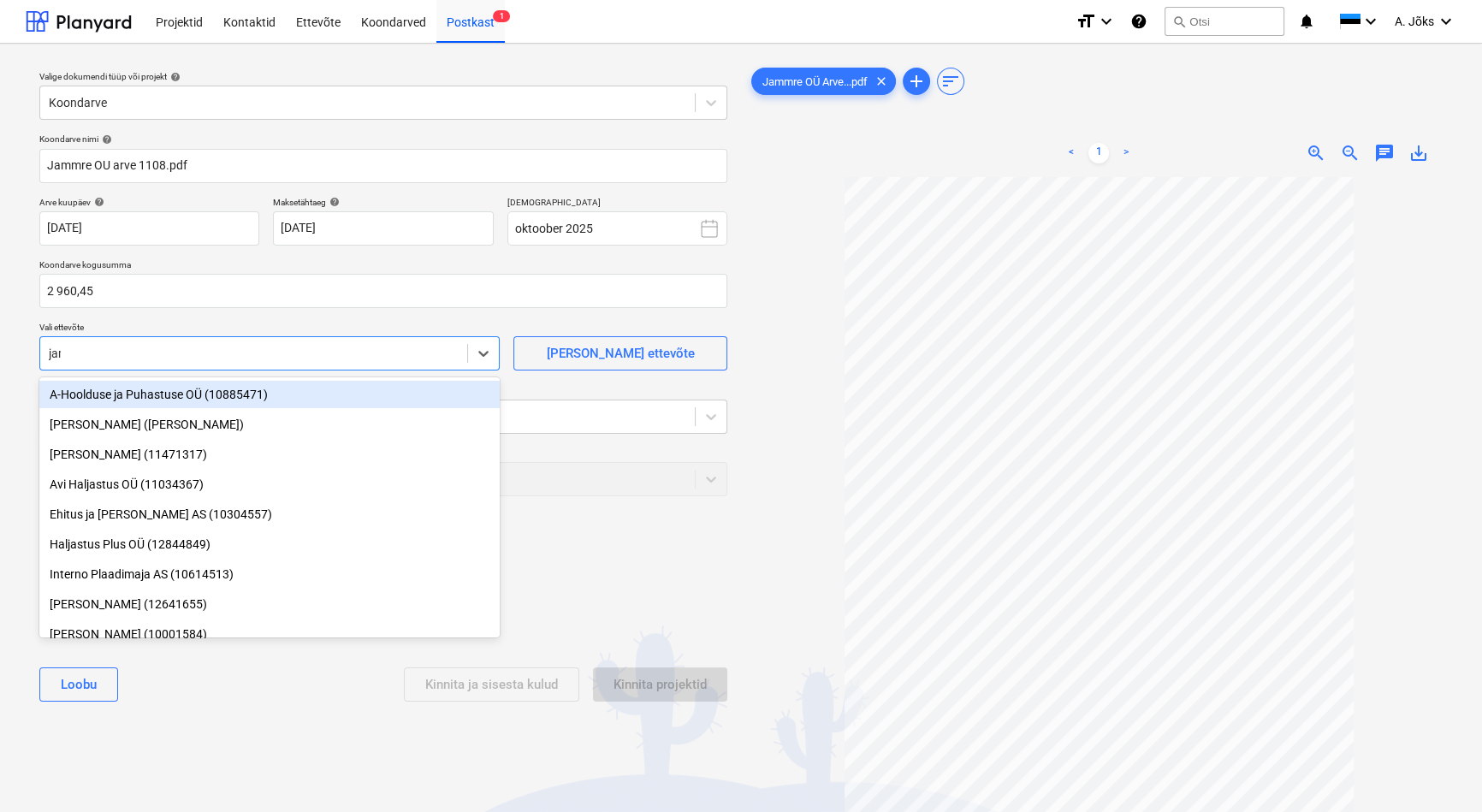
type input "jamm"
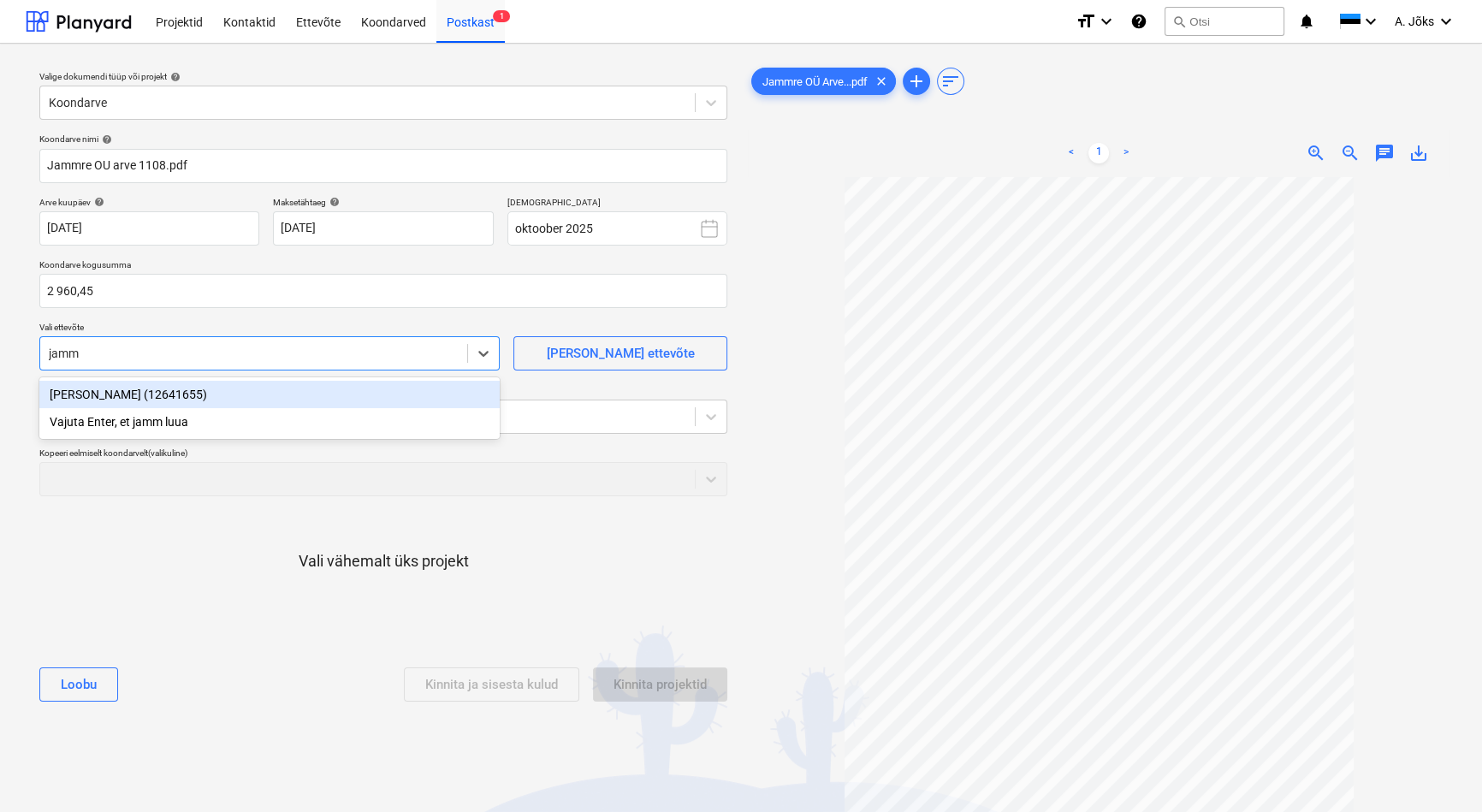
click at [184, 402] on div "[PERSON_NAME] (12641655)" at bounding box center [269, 394] width 460 height 27
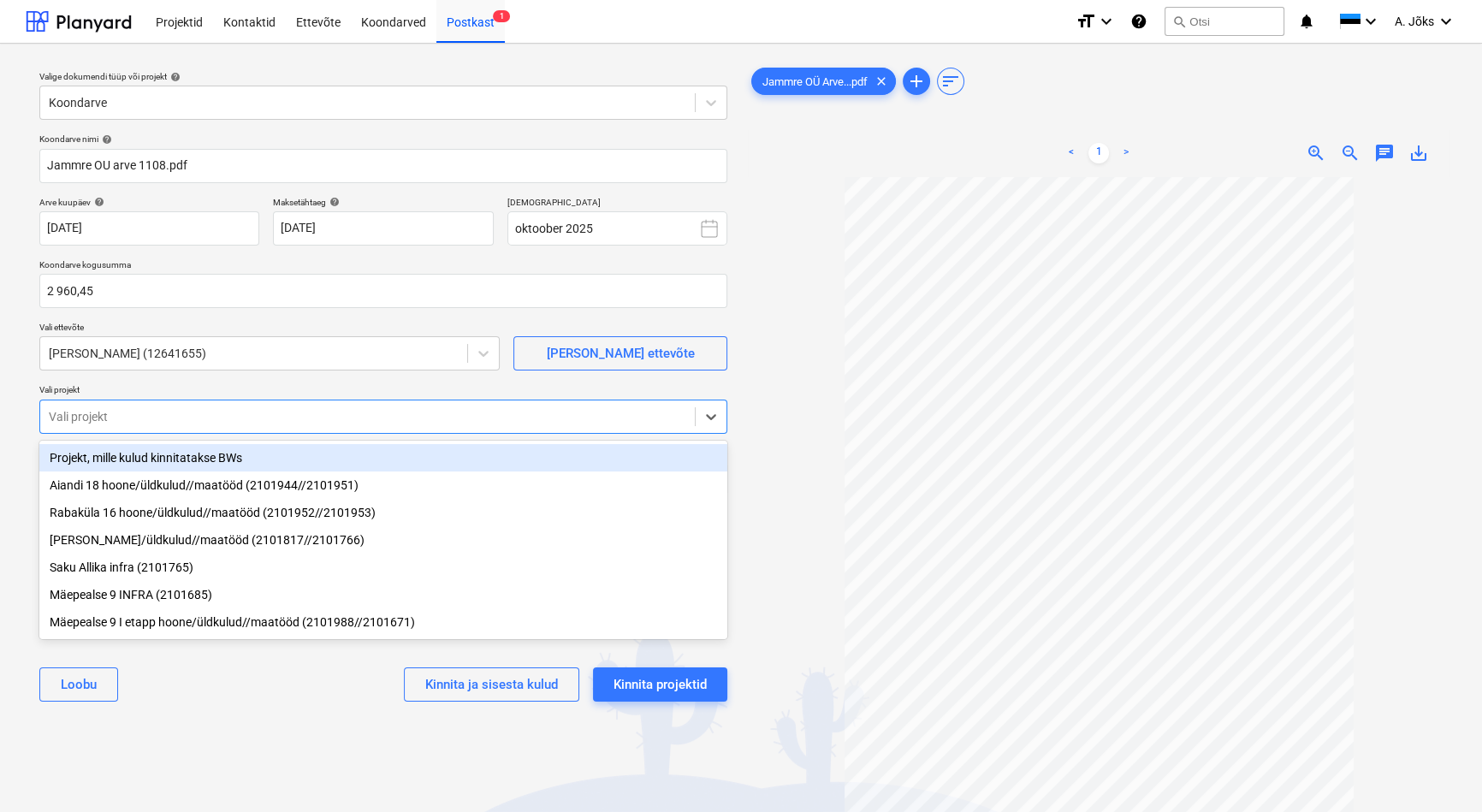
click at [184, 414] on div at bounding box center [367, 417] width 637 height 17
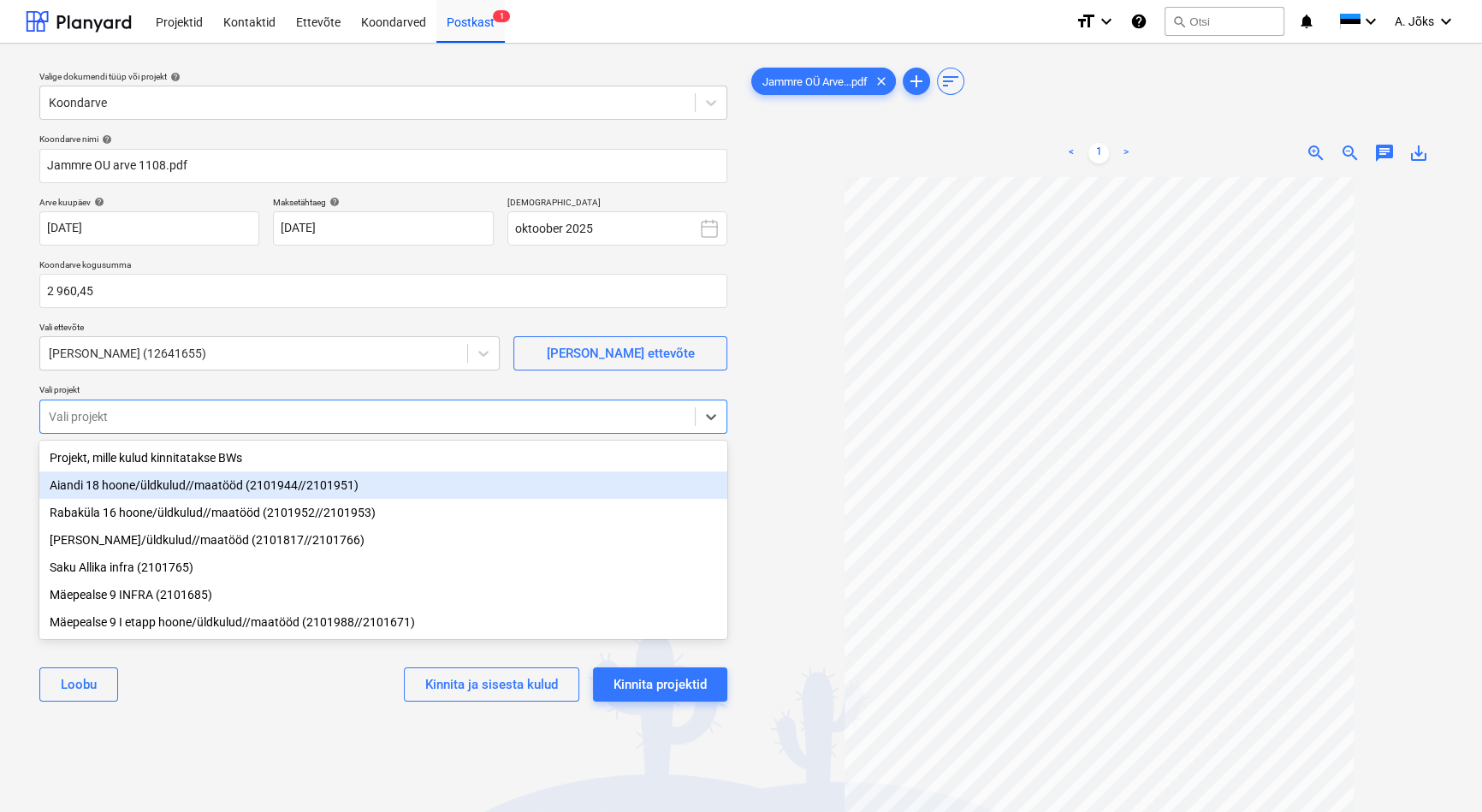
click at [183, 497] on div "Aiandi 18 hoone/üldkulud//maatööd (2101944//2101951)" at bounding box center [383, 485] width 688 height 27
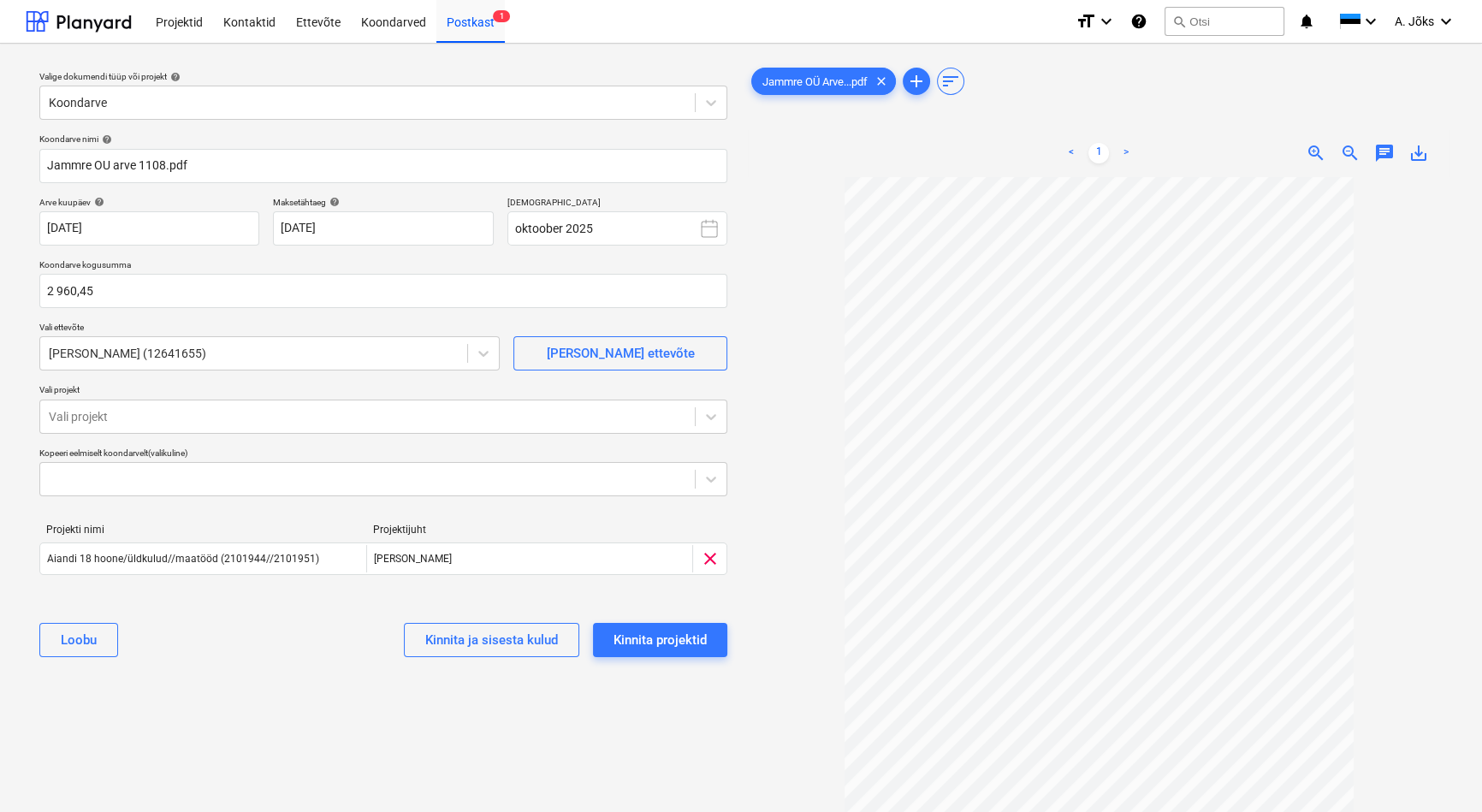
click at [350, 761] on div "Valige dokumendi tüüp või projekt help Koondarve Koondarve nimi help [PERSON_NA…" at bounding box center [383, 503] width 715 height 891
click at [682, 641] on div "Kinnita projektid" at bounding box center [659, 639] width 93 height 22
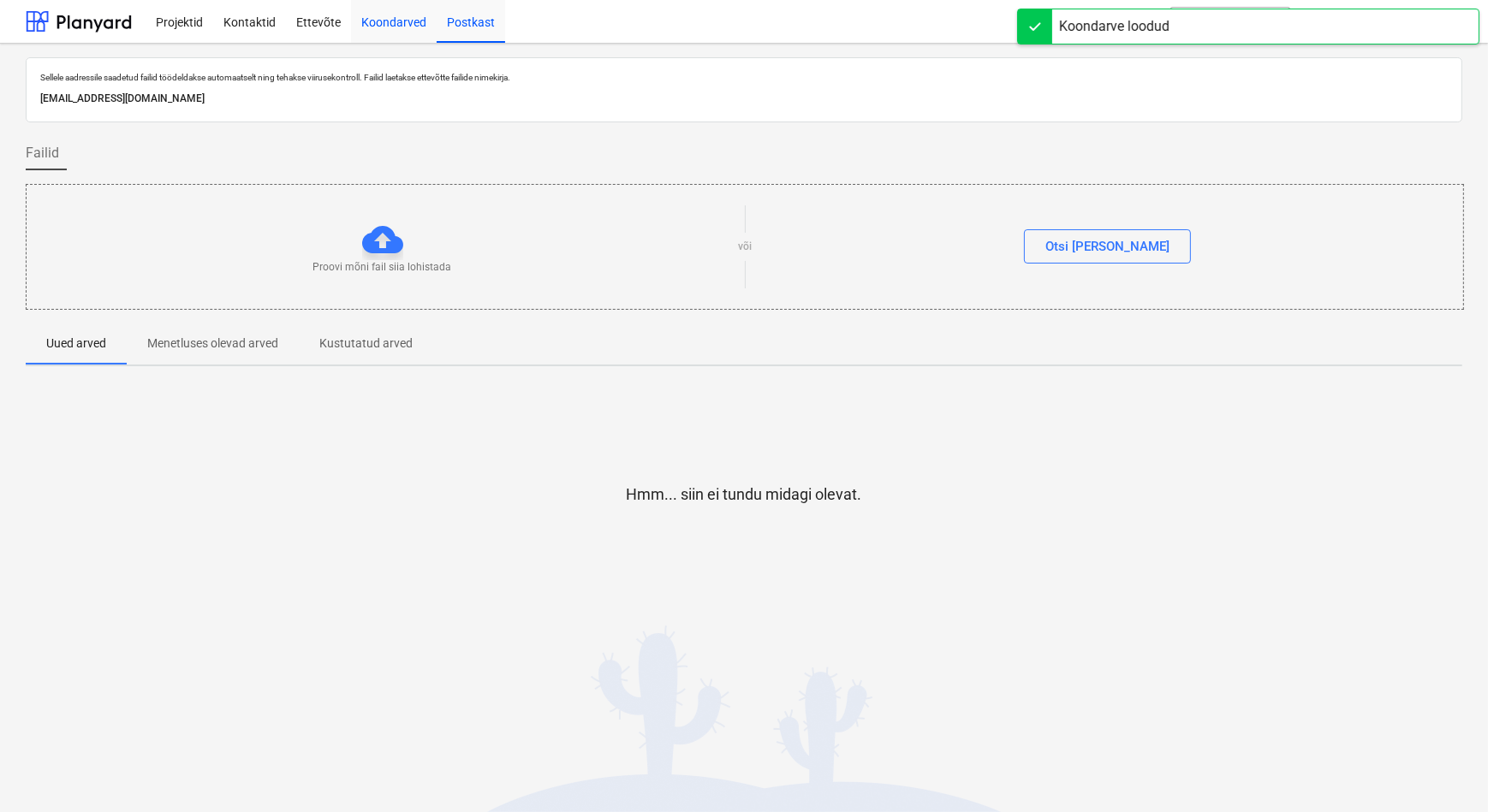
click at [385, 18] on div "Koondarved" at bounding box center [393, 20] width 86 height 43
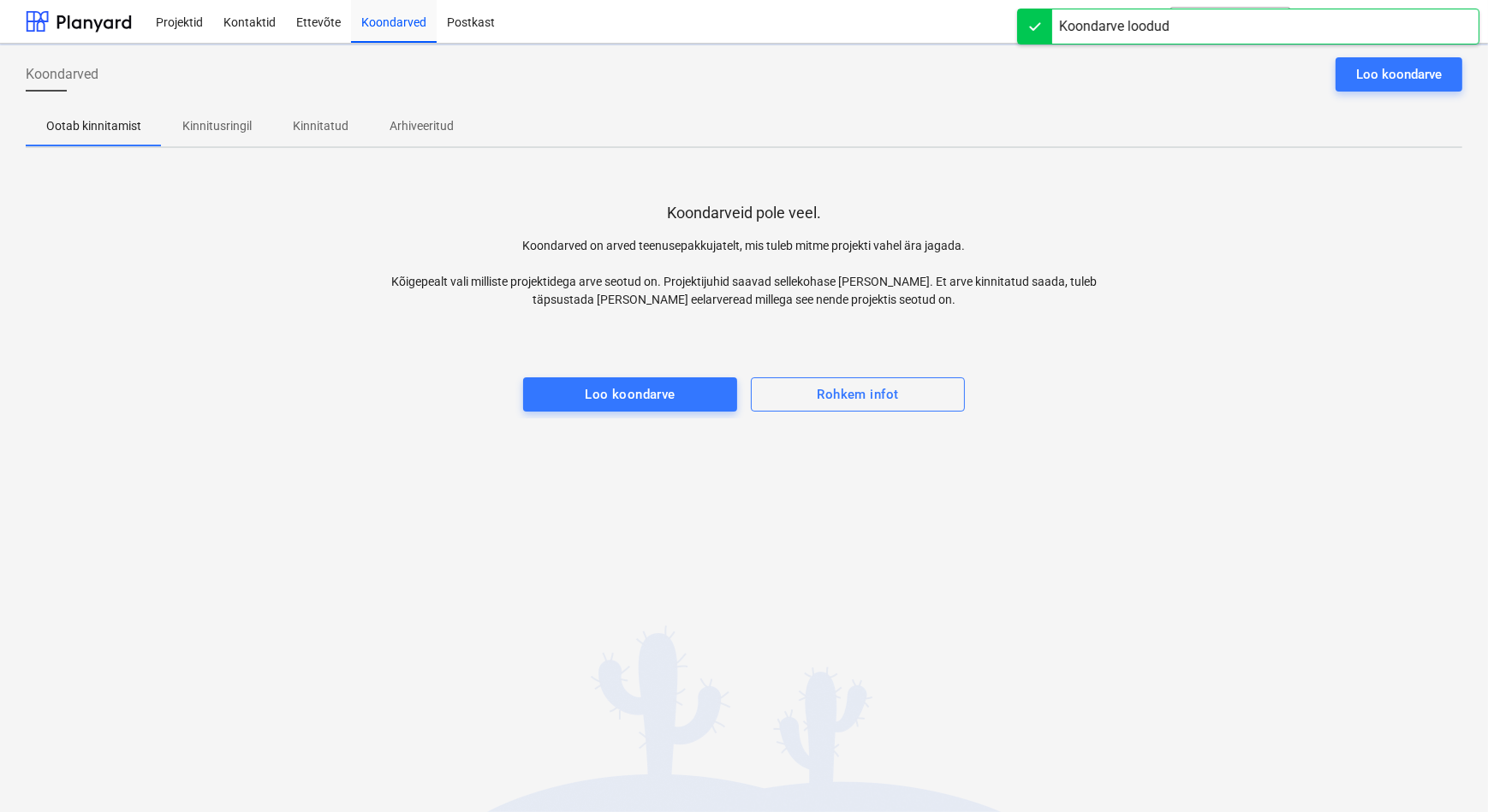
click at [218, 130] on p "Kinnitusringil" at bounding box center [217, 126] width 69 height 18
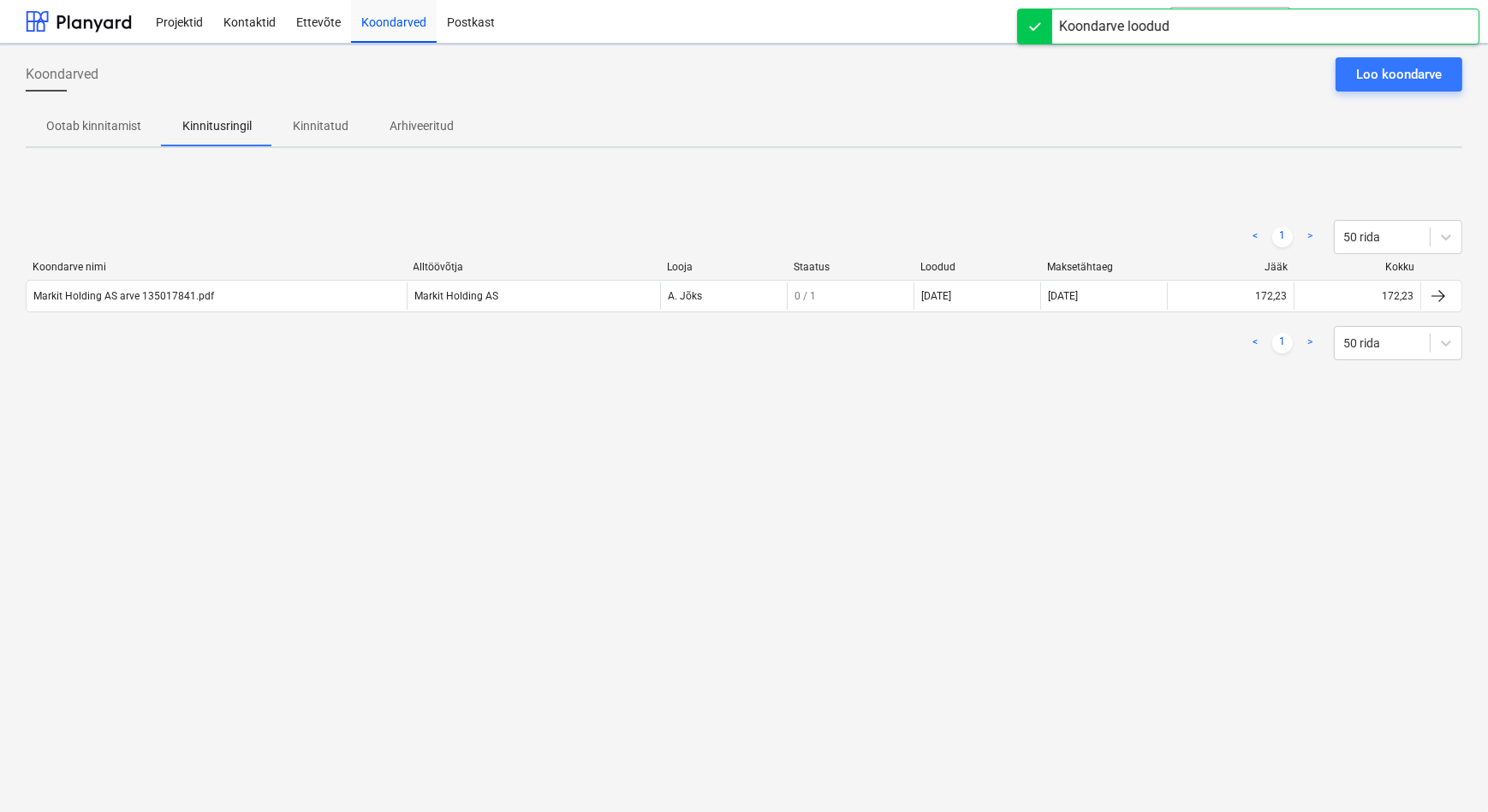
click at [239, 496] on div "Koondarved Loo koondarve Ootab kinnitamist Kinnitusringil Kinnitatud Arhiveerit…" at bounding box center [744, 428] width 1488 height 769
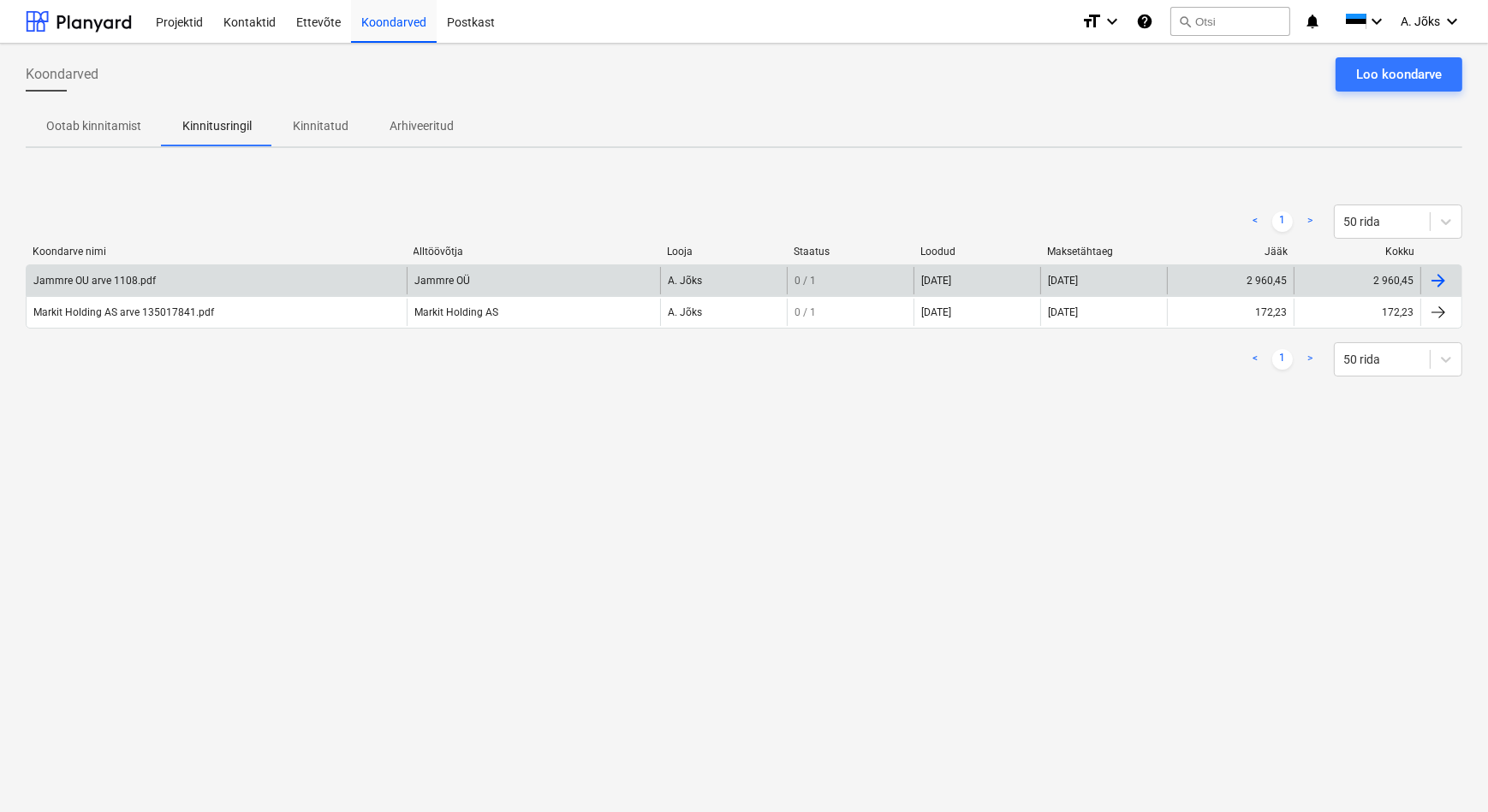
click at [126, 276] on div "Jammre OU arve 1108.pdf" at bounding box center [94, 281] width 122 height 12
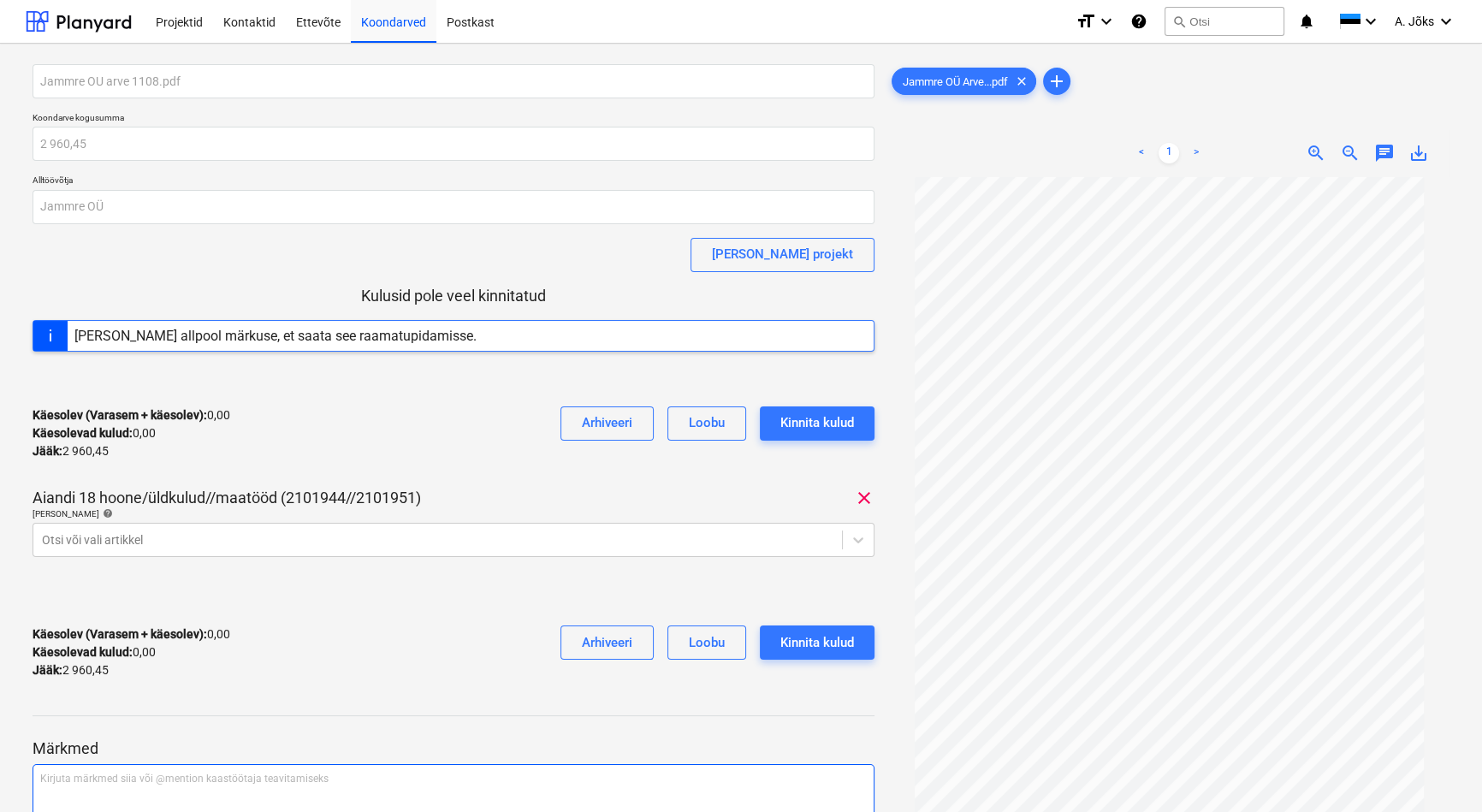
click at [155, 766] on div "Kirjuta märkmed siia või @mention kaastöötaja teavitamiseks ﻿" at bounding box center [454, 814] width 842 height 101
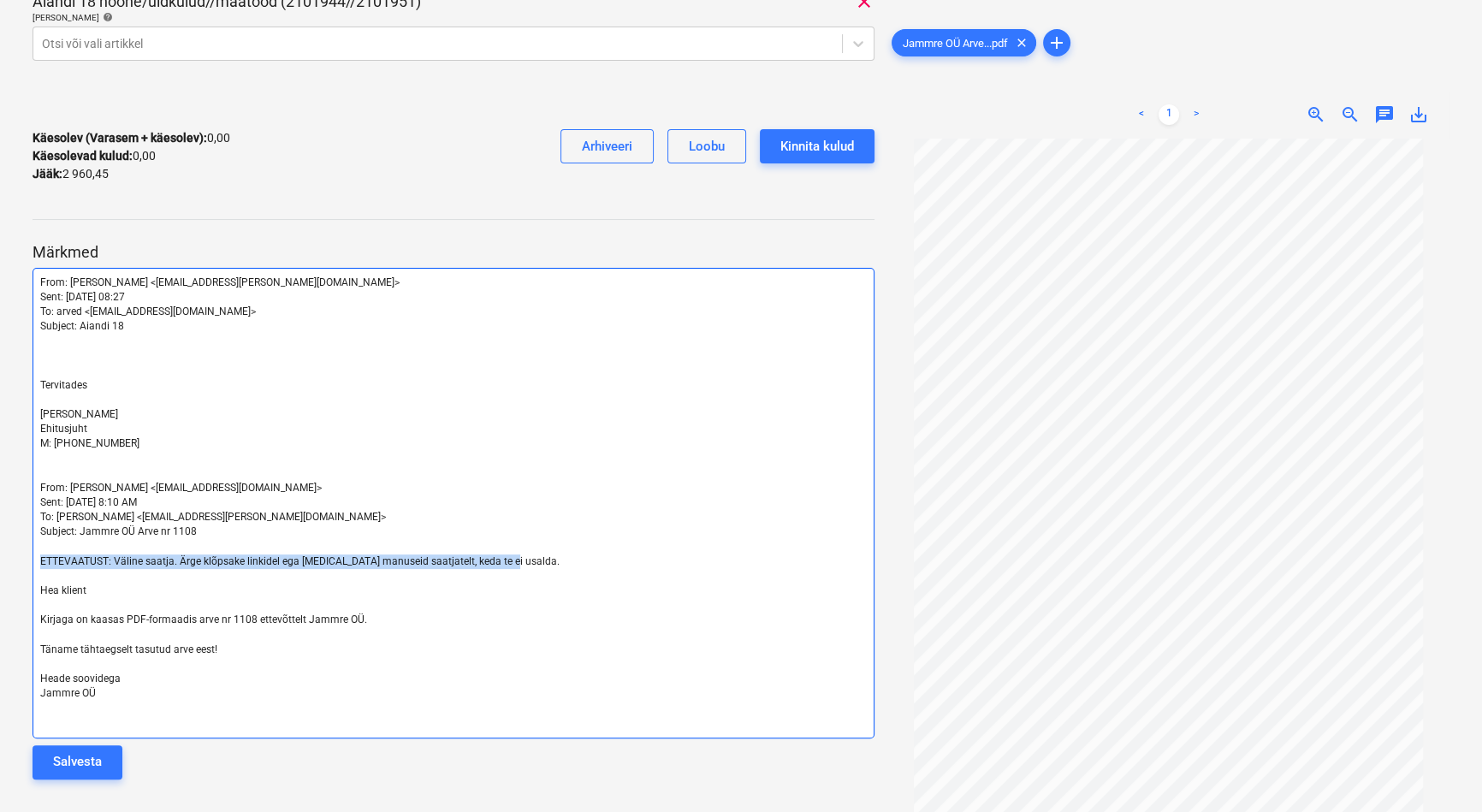
drag, startPoint x: 505, startPoint y: 558, endPoint x: 9, endPoint y: 565, distance: 496.0
click at [9, 565] on div "Jammre OU arve 1108.pdf Koondarve kogusumma 2 960,45 Alltöövõtja Jammre OÜ [PER…" at bounding box center [741, 181] width 1482 height 1267
click at [61, 408] on span "[PERSON_NAME]" at bounding box center [79, 414] width 78 height 12
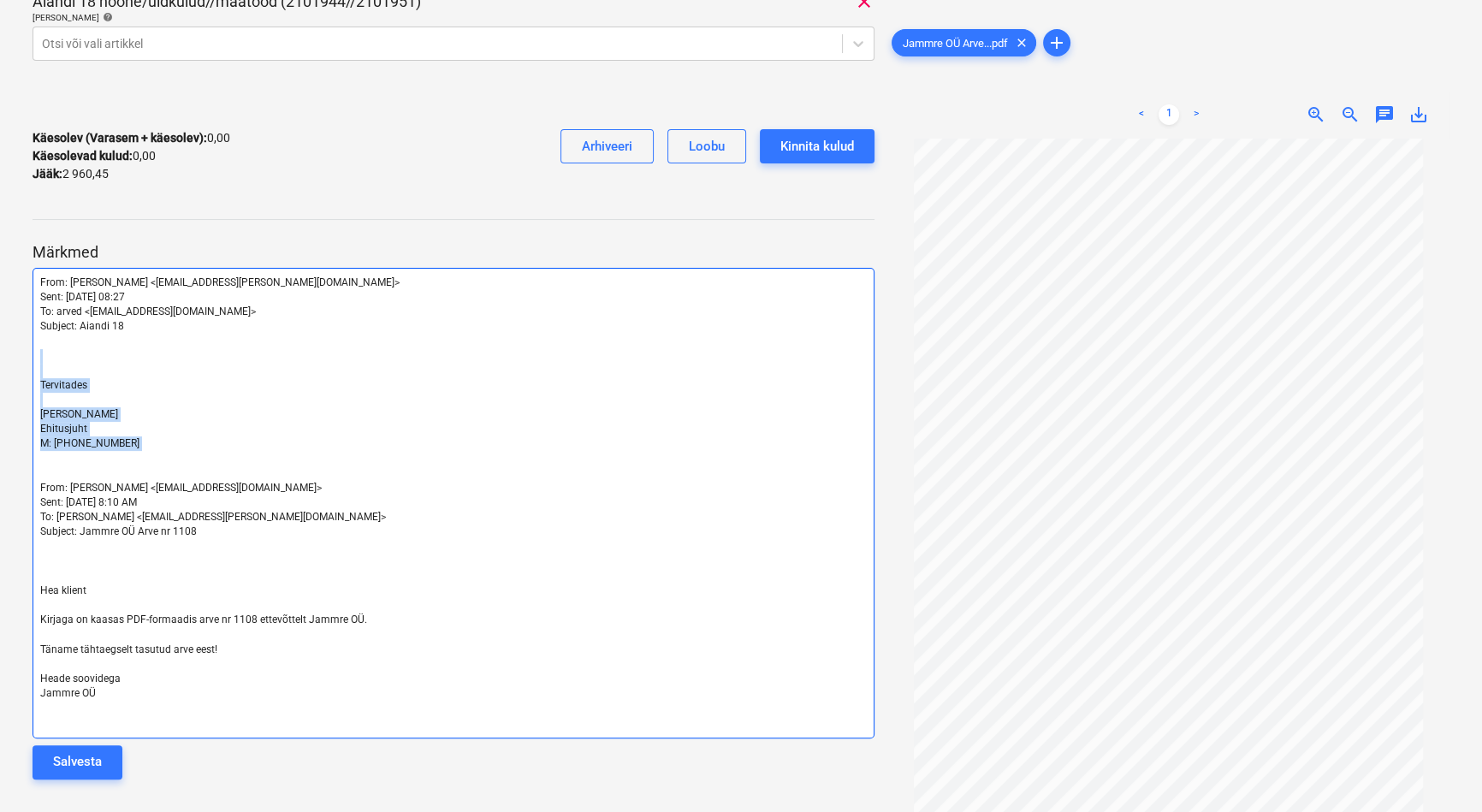
drag, startPoint x: 140, startPoint y: 455, endPoint x: 1, endPoint y: 361, distance: 167.8
click at [1, 361] on div "Jammre OU arve 1108.pdf Koondarve kogusumma 2 960,45 Alltöövõtja Jammre OÜ [PER…" at bounding box center [741, 181] width 1482 height 1267
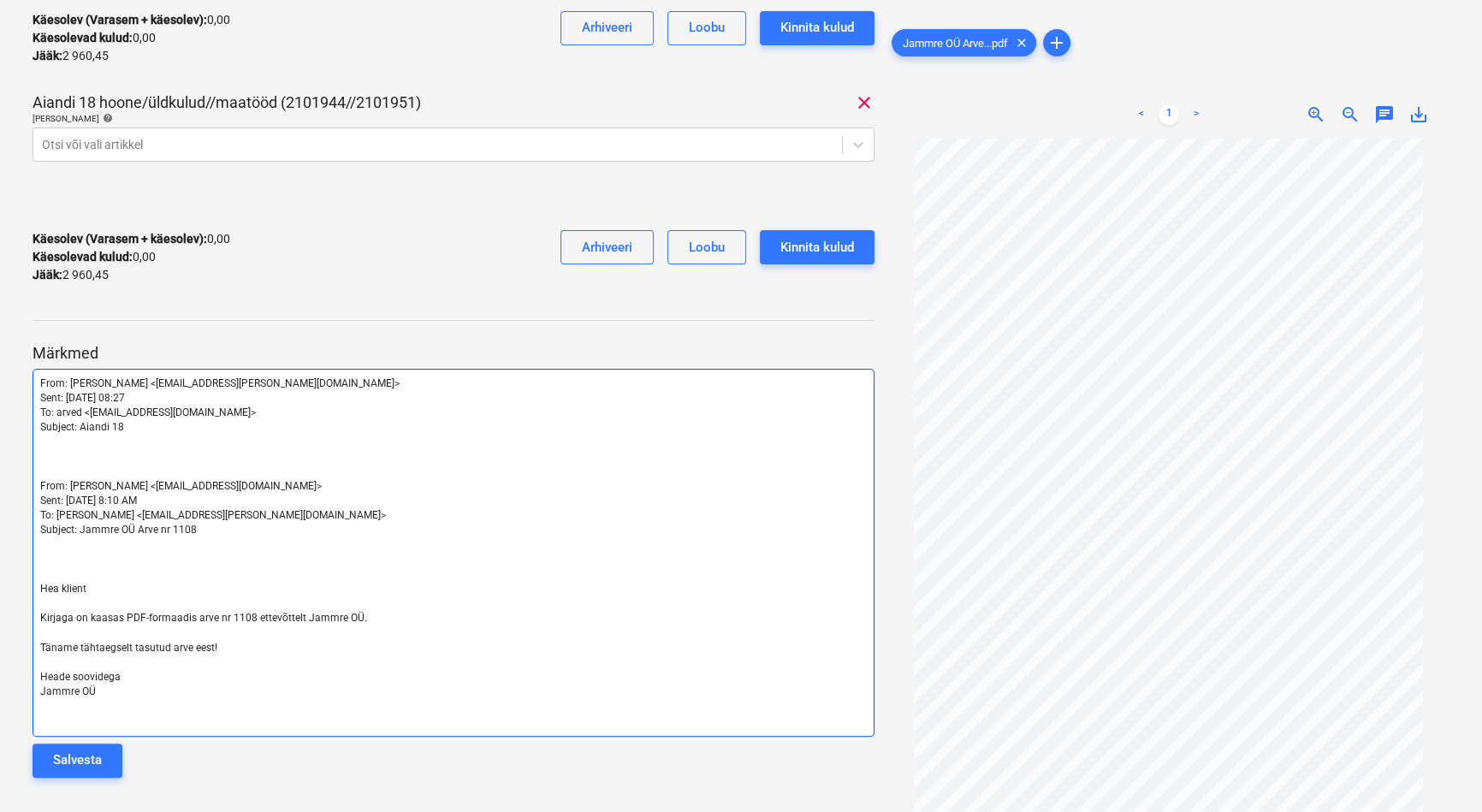
scroll to position [394, 0]
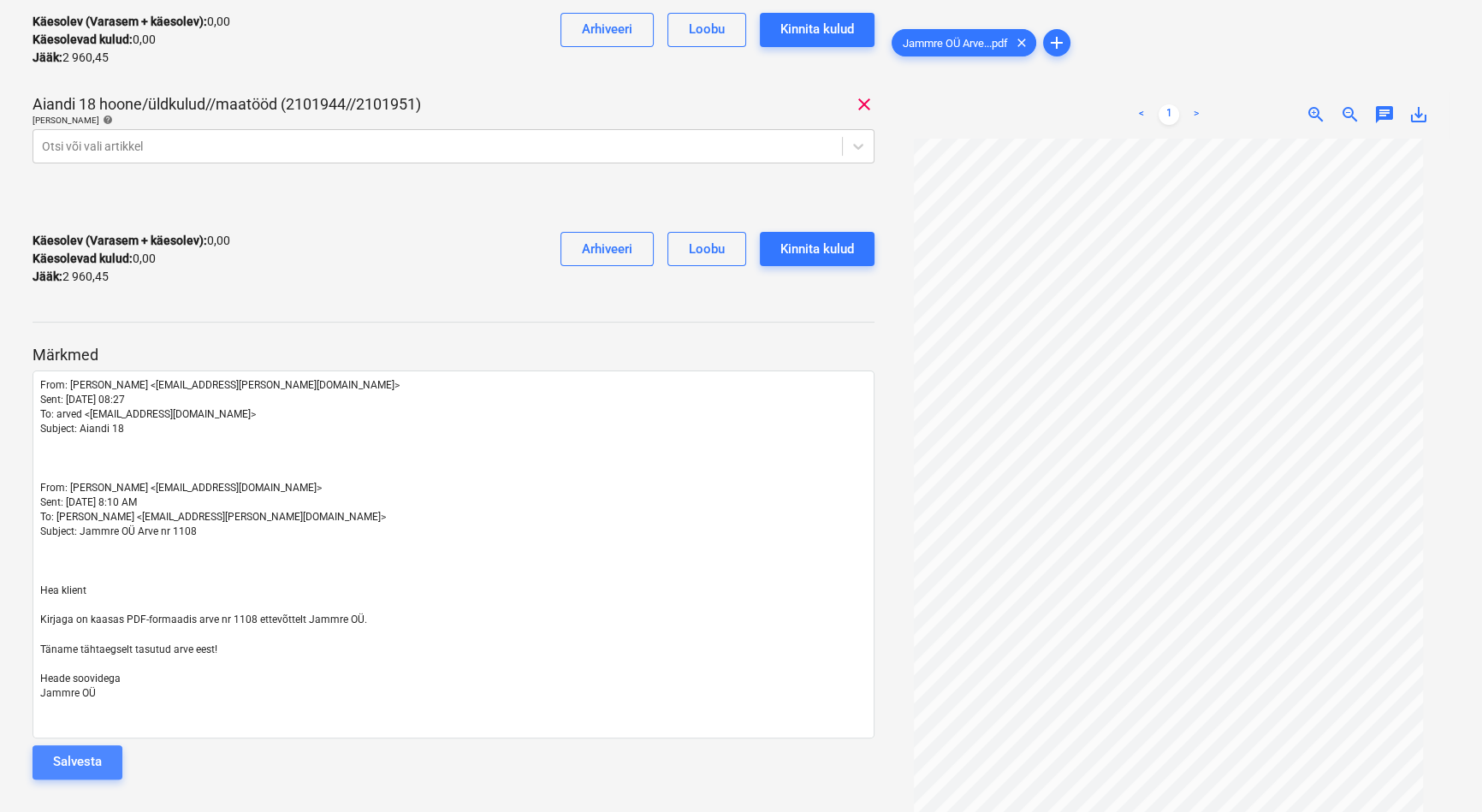
click at [107, 755] on button "Salvesta" at bounding box center [77, 763] width 89 height 35
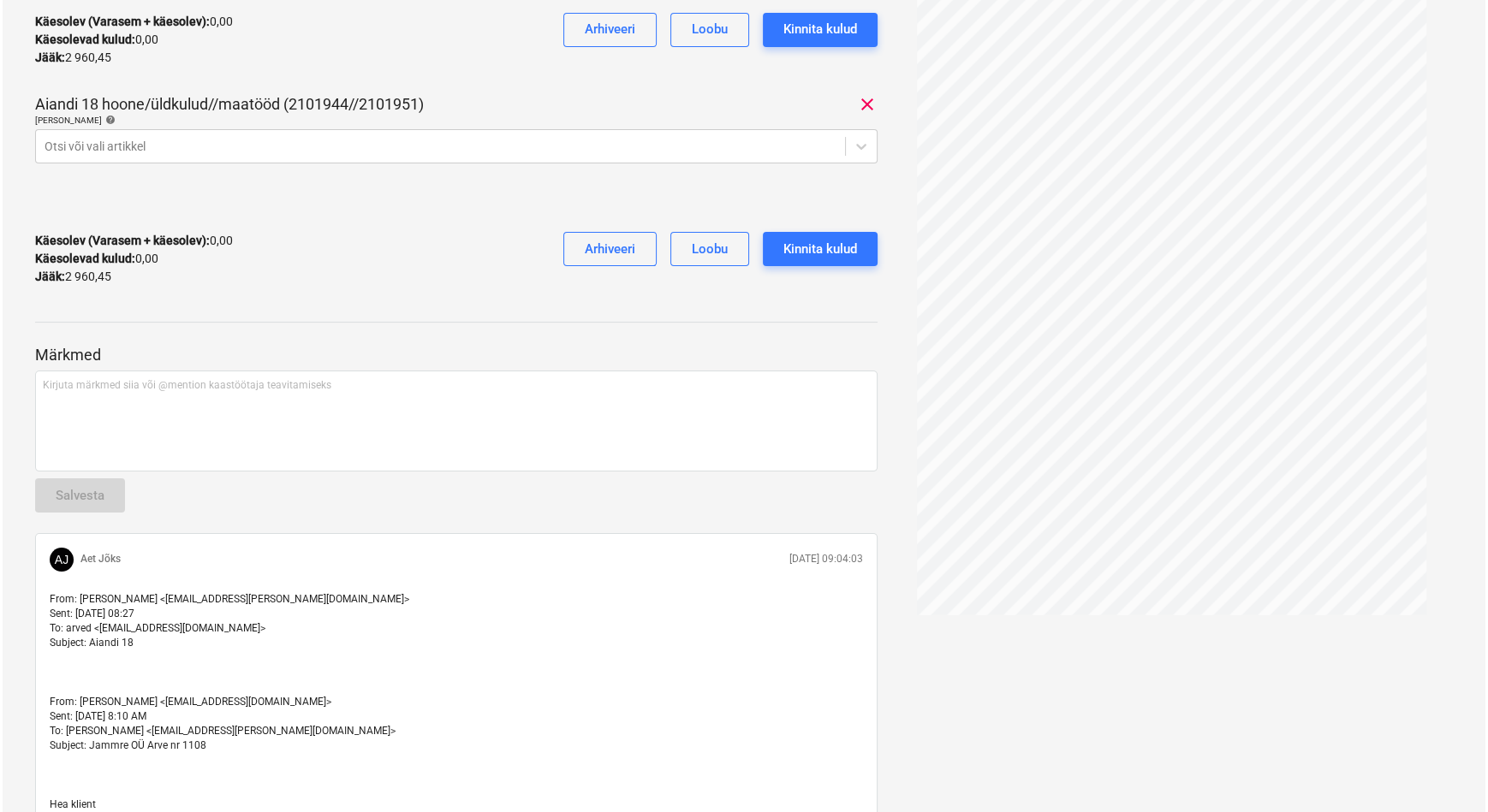
scroll to position [0, 0]
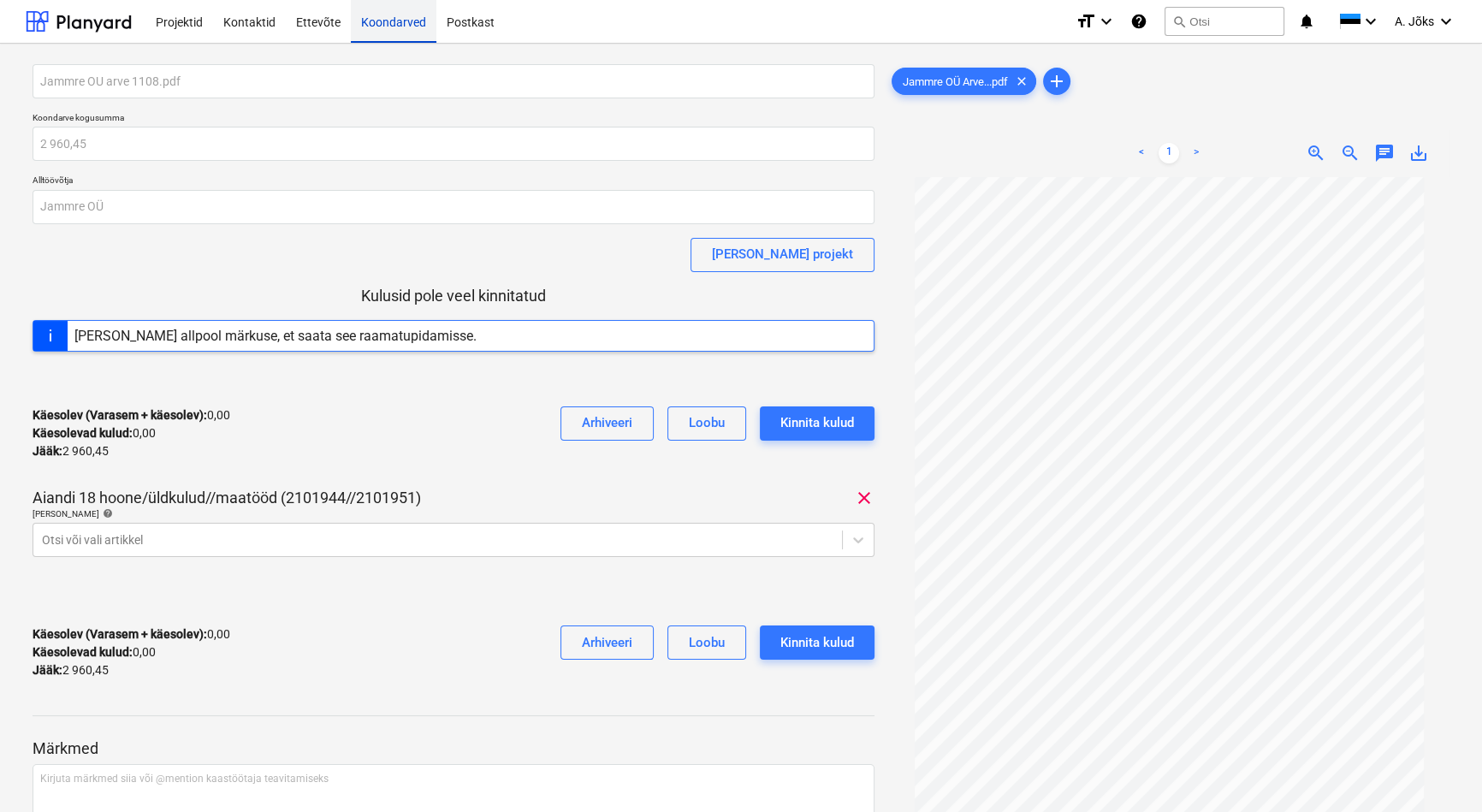
drag, startPoint x: 402, startPoint y: 34, endPoint x: 383, endPoint y: 33, distance: 19.0
click at [402, 33] on div "Koondarved" at bounding box center [393, 20] width 86 height 43
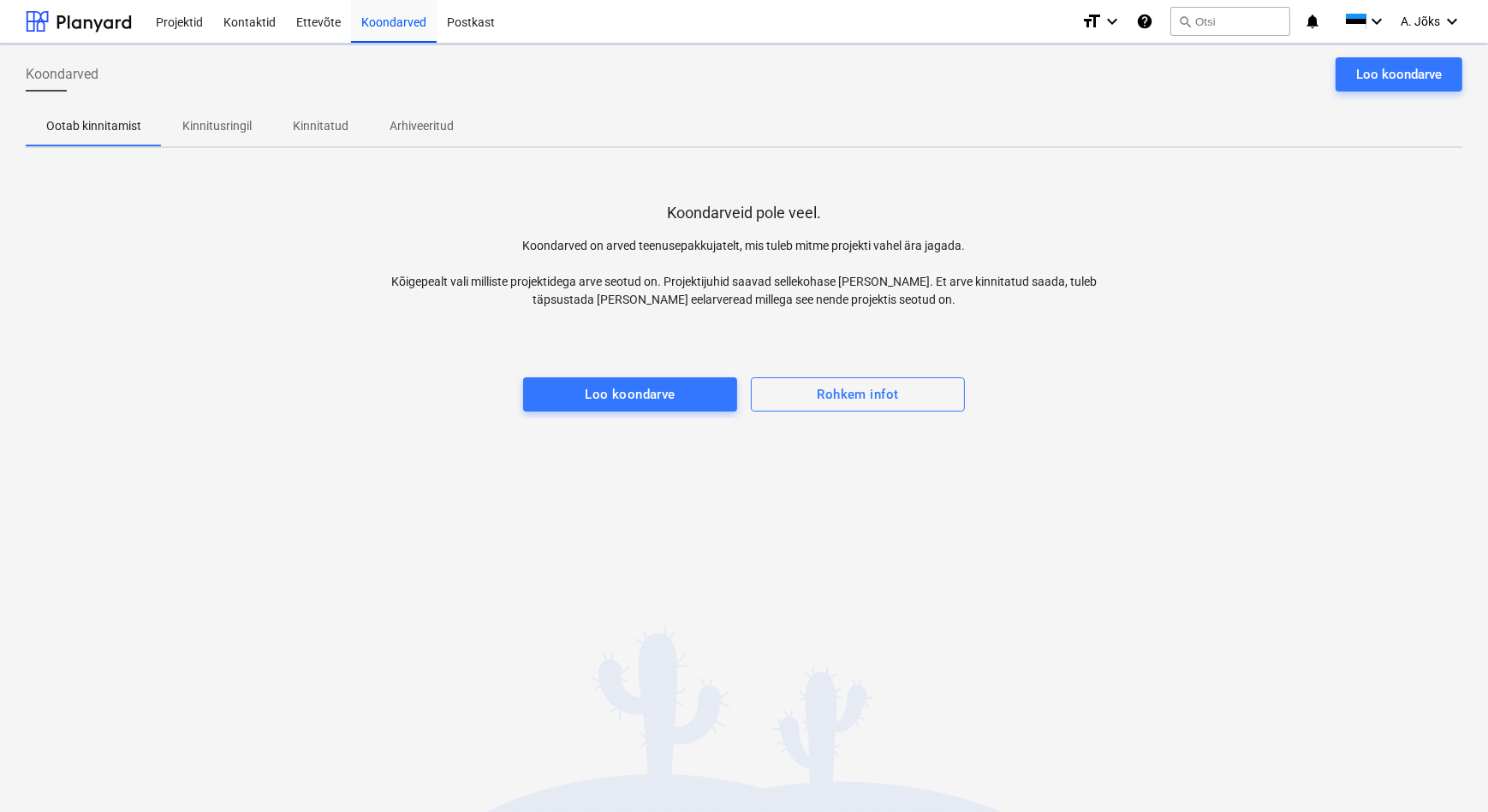
click at [211, 129] on p "Kinnitusringil" at bounding box center [217, 126] width 69 height 18
